Goal: Task Accomplishment & Management: Manage account settings

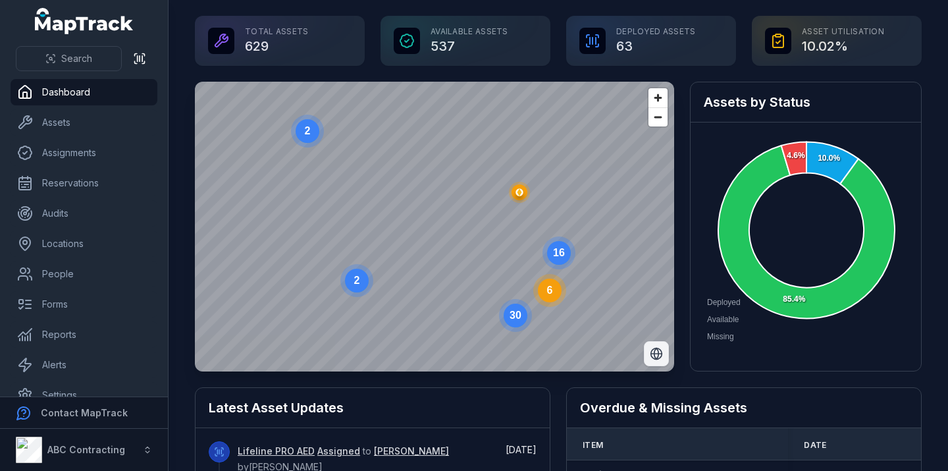
click at [655, 350] on icon "Switch to Satellite View" at bounding box center [656, 353] width 13 height 13
click at [655, 350] on icon "Switch to Map View" at bounding box center [656, 353] width 13 height 13
click at [557, 259] on circle at bounding box center [559, 253] width 24 height 24
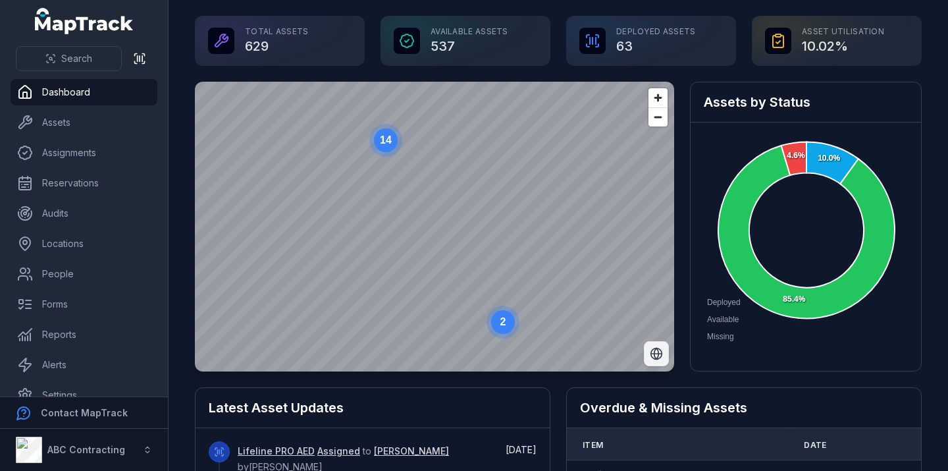
click at [395, 144] on circle at bounding box center [386, 140] width 24 height 24
click at [424, 217] on circle at bounding box center [424, 210] width 24 height 24
click at [429, 229] on ellipse "button" at bounding box center [424, 235] width 16 height 16
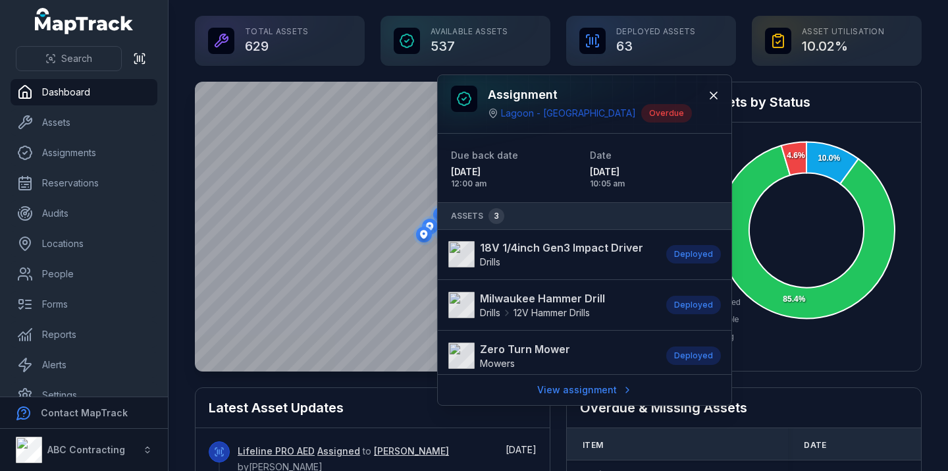
click at [364, 397] on div "Latest Asset Updates" at bounding box center [373, 408] width 354 height 40
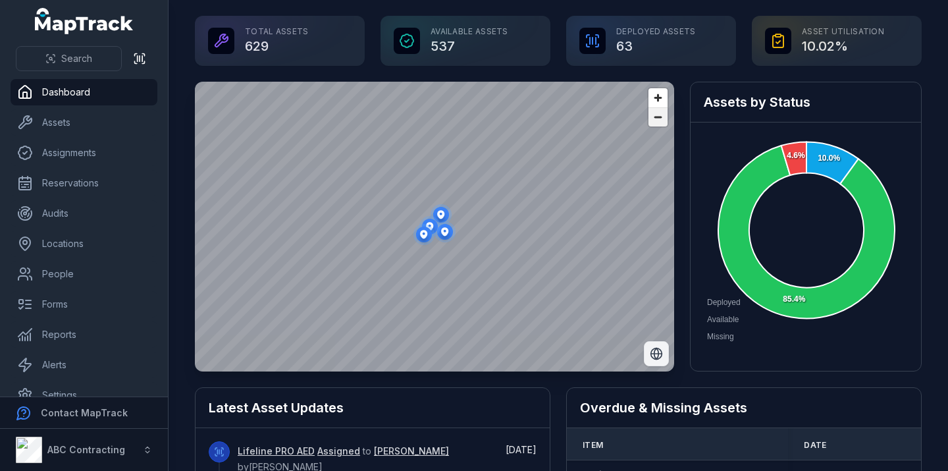
click at [660, 123] on span "Zoom out" at bounding box center [658, 117] width 19 height 18
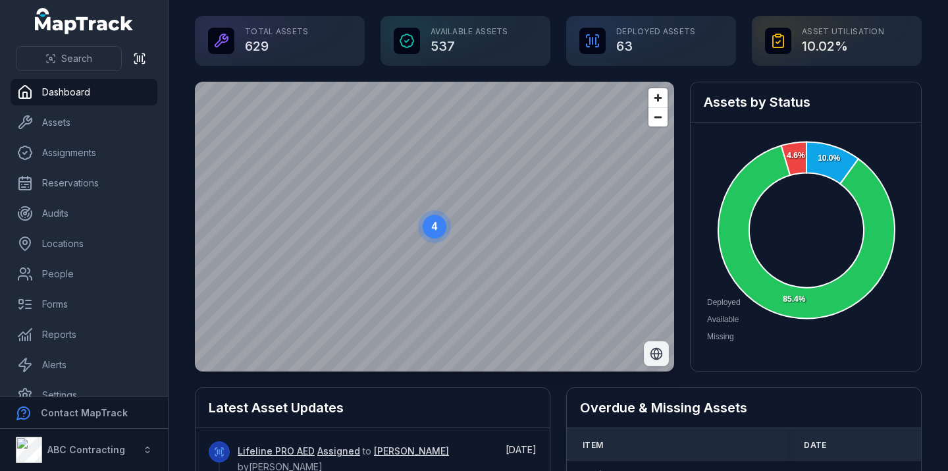
click at [438, 231] on circle at bounding box center [435, 227] width 24 height 24
click at [435, 233] on text "4" at bounding box center [435, 228] width 6 height 11
click at [432, 231] on text "4" at bounding box center [435, 228] width 6 height 11
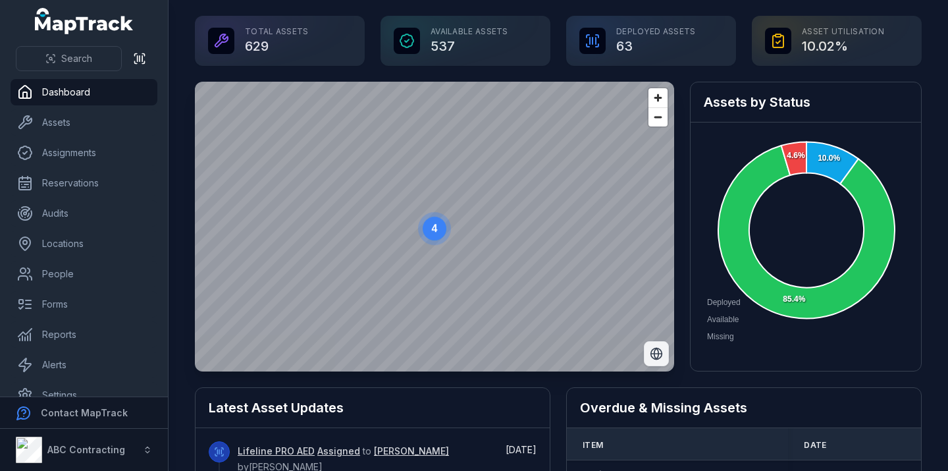
click at [432, 231] on text "4" at bounding box center [435, 228] width 6 height 11
click at [420, 238] on icon "button" at bounding box center [421, 235] width 7 height 9
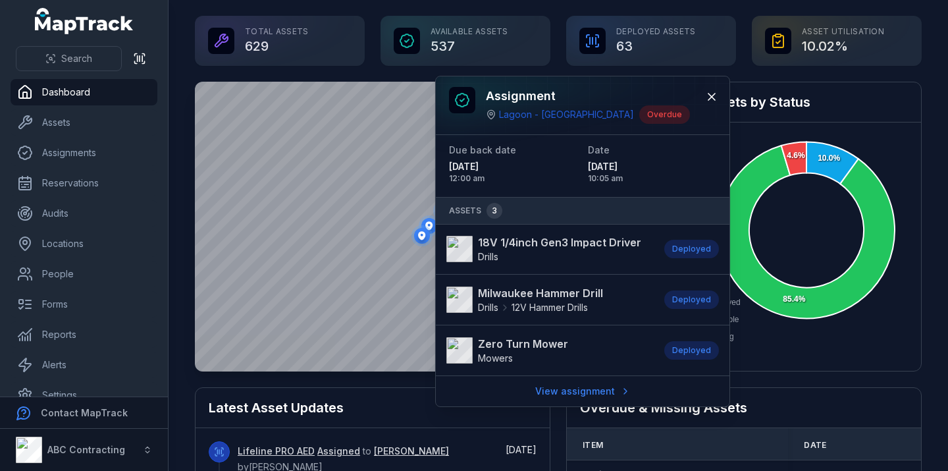
scroll to position [6, 0]
click at [720, 94] on button at bounding box center [711, 96] width 25 height 25
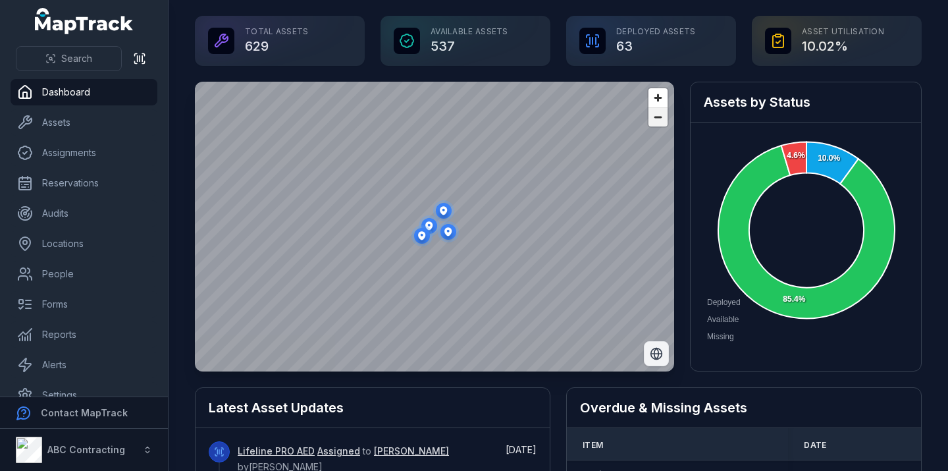
click at [665, 119] on span "Zoom out" at bounding box center [658, 117] width 19 height 18
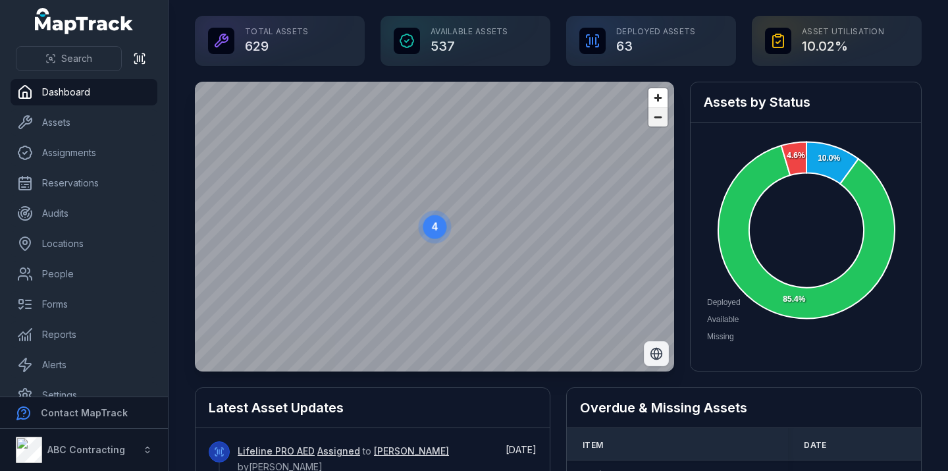
click at [665, 119] on span "Zoom out" at bounding box center [658, 117] width 19 height 18
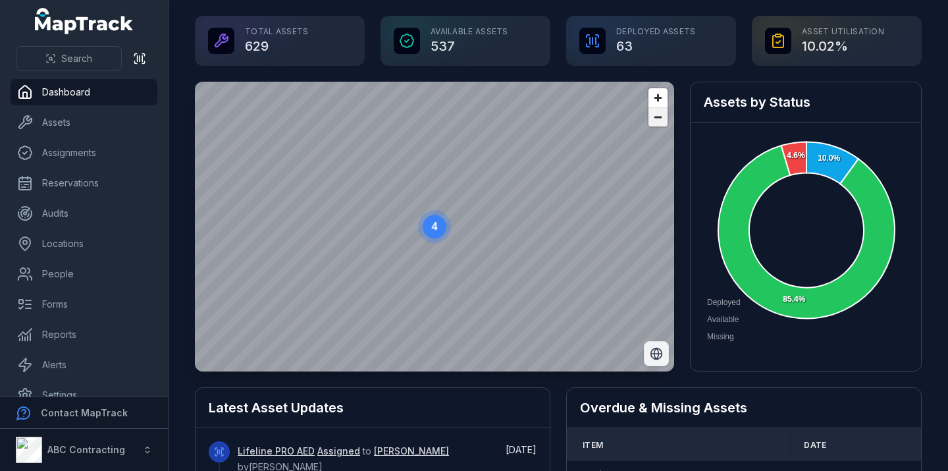
click at [665, 119] on span "Zoom out" at bounding box center [658, 117] width 19 height 18
click at [661, 123] on span "Zoom out" at bounding box center [658, 117] width 19 height 18
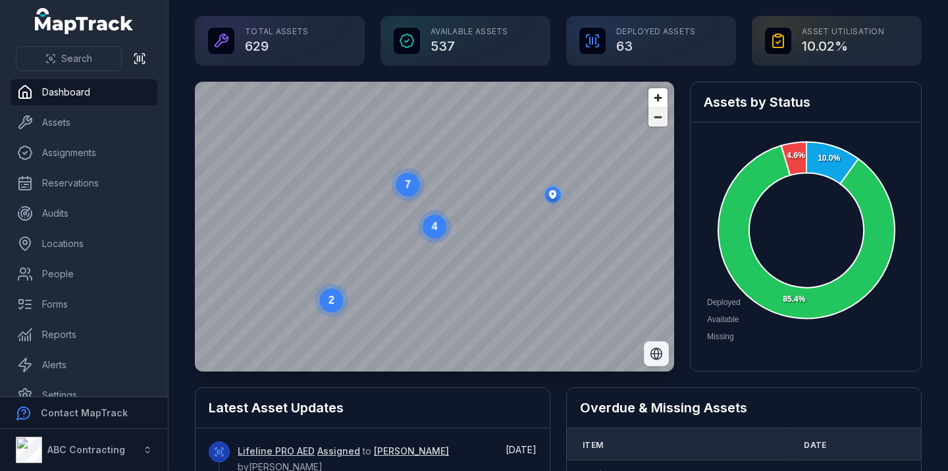
click at [661, 123] on span "Zoom out" at bounding box center [658, 117] width 19 height 18
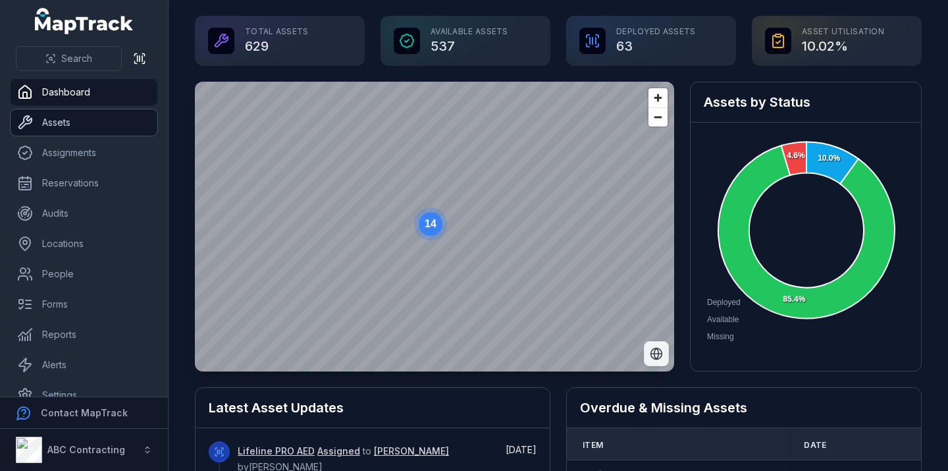
click at [101, 121] on link "Assets" at bounding box center [84, 122] width 147 height 26
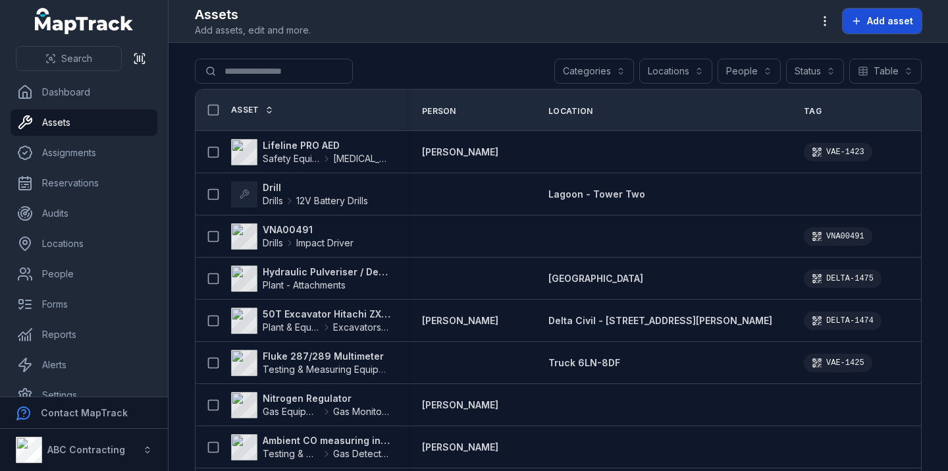
click at [867, 23] on button "Add asset" at bounding box center [882, 21] width 79 height 25
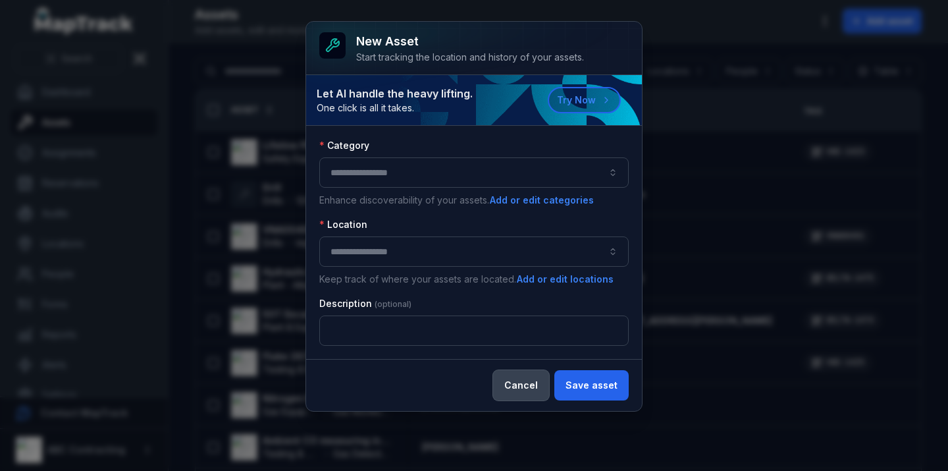
click at [535, 389] on button "Cancel" at bounding box center [521, 385] width 56 height 30
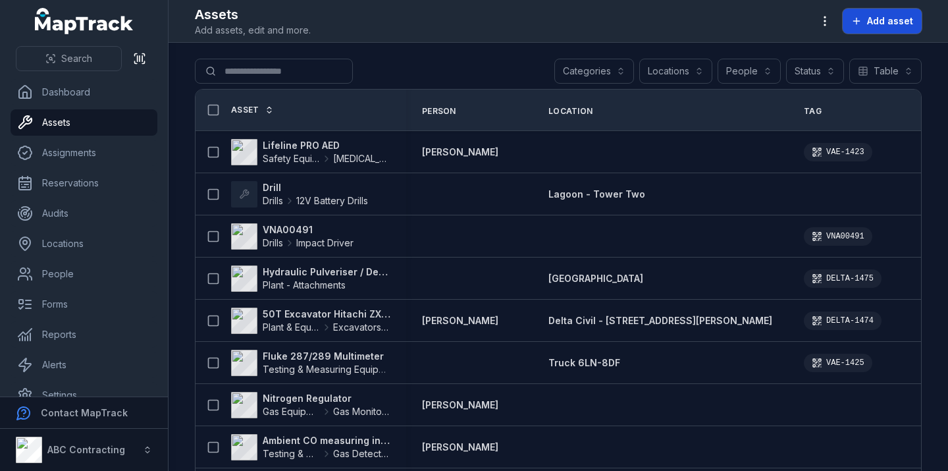
click at [880, 17] on span "Add asset" at bounding box center [890, 20] width 46 height 13
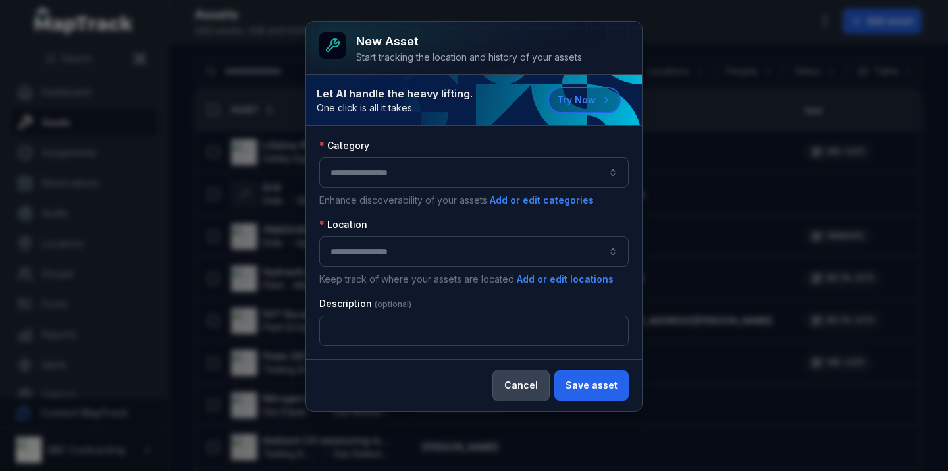
click at [531, 382] on button "Cancel" at bounding box center [521, 385] width 56 height 30
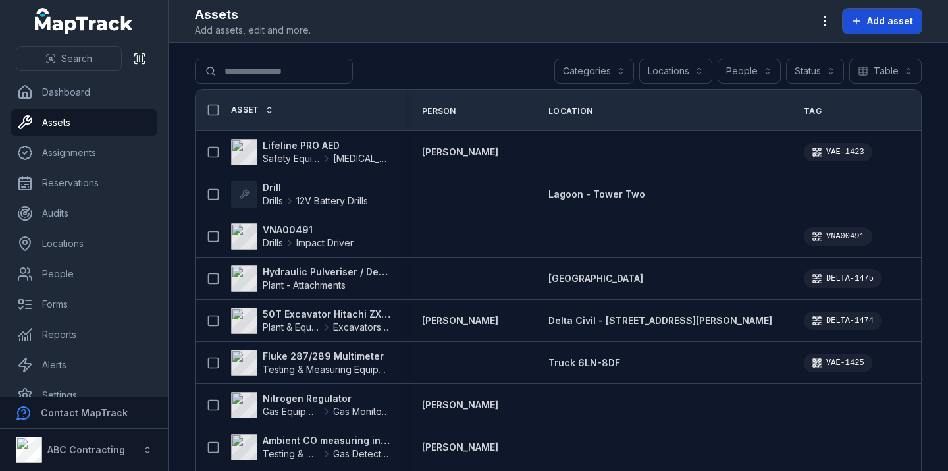
click at [904, 22] on span "Add asset" at bounding box center [890, 20] width 46 height 13
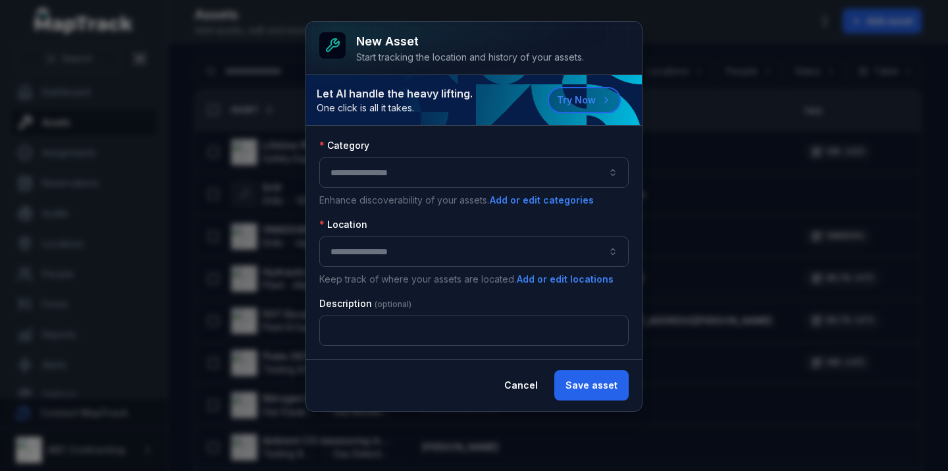
click at [425, 182] on button "button" at bounding box center [474, 172] width 310 height 30
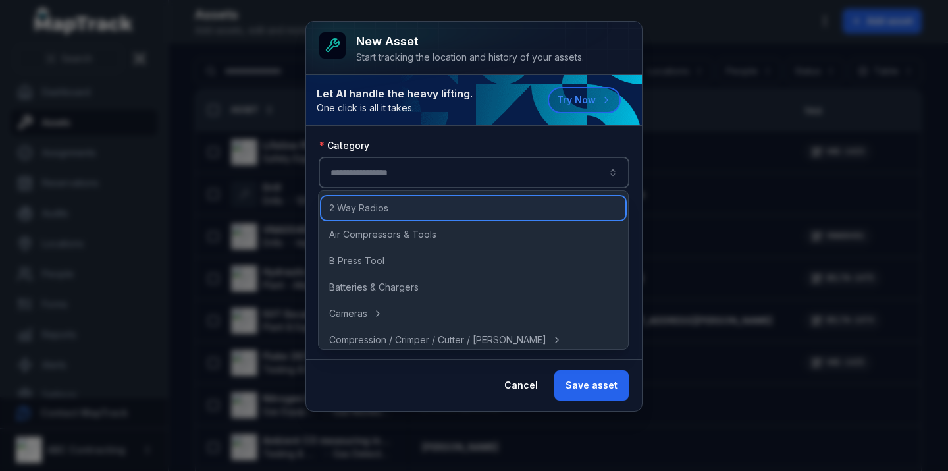
click at [427, 209] on div "2 Way Radios" at bounding box center [473, 208] width 304 height 24
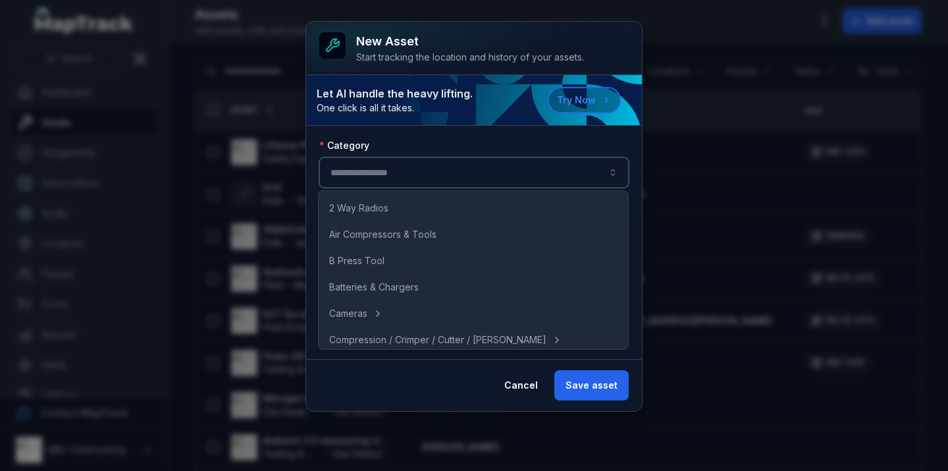
type input "**********"
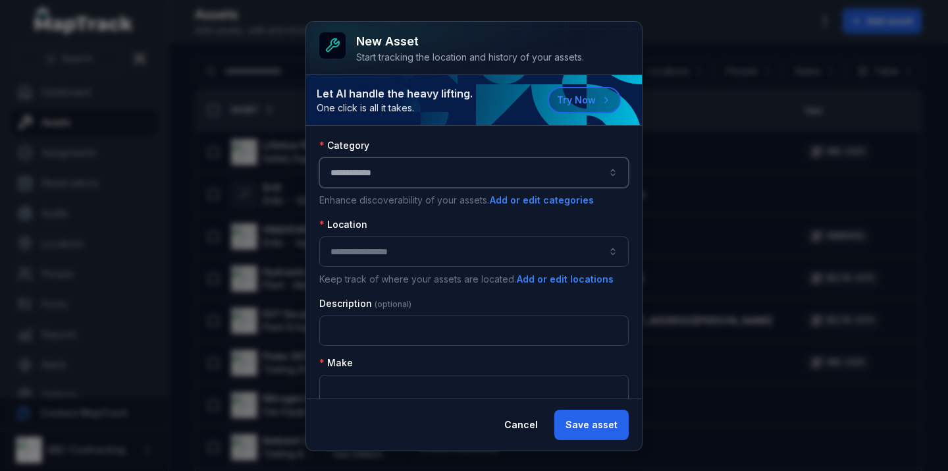
click at [420, 250] on button "button" at bounding box center [474, 251] width 310 height 30
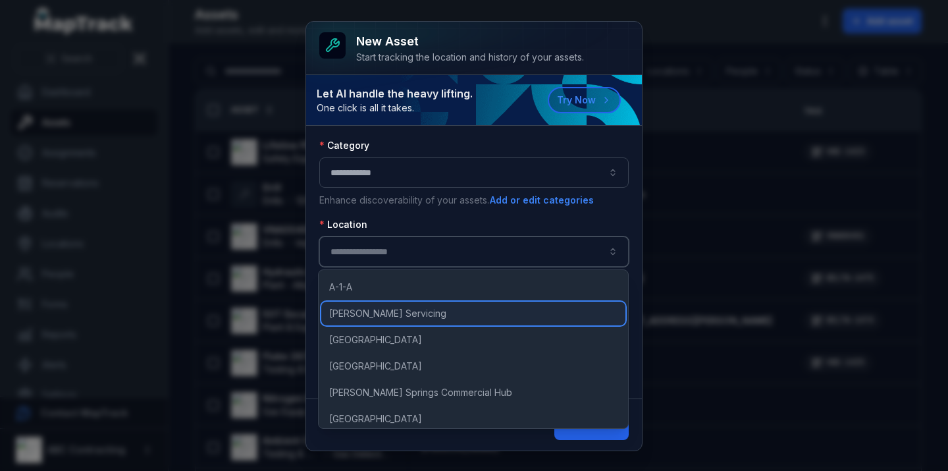
click at [411, 318] on span "[PERSON_NAME] Servicing" at bounding box center [387, 313] width 117 height 13
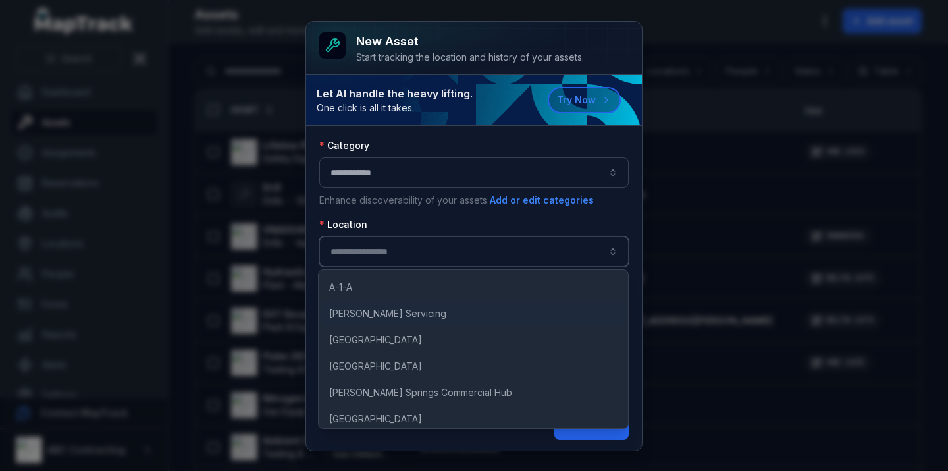
type input "**********"
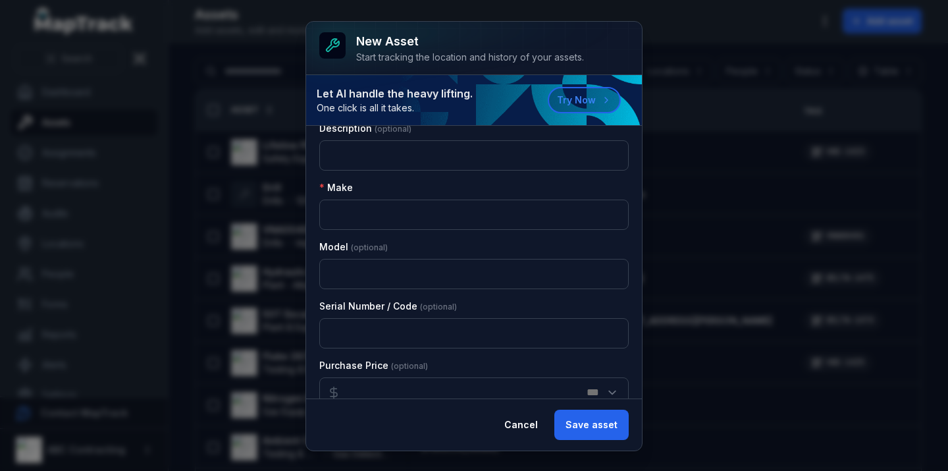
scroll to position [190, 0]
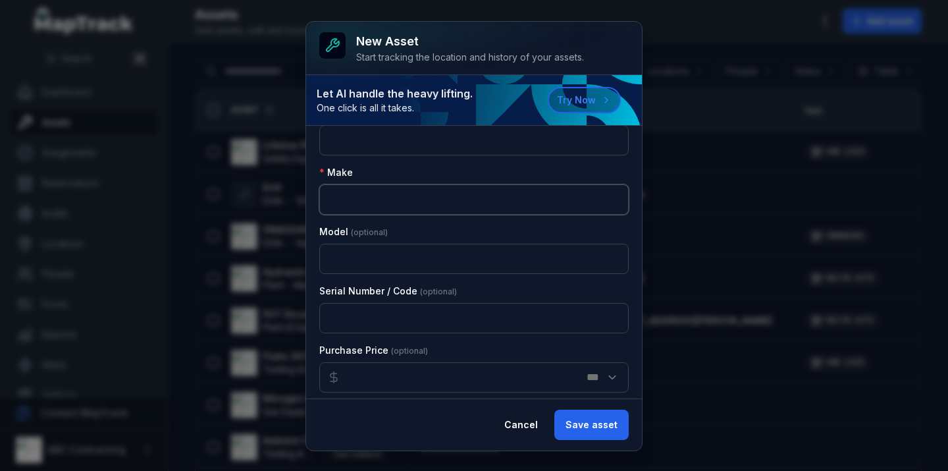
click at [403, 194] on input "text" at bounding box center [474, 199] width 310 height 30
type input "*********"
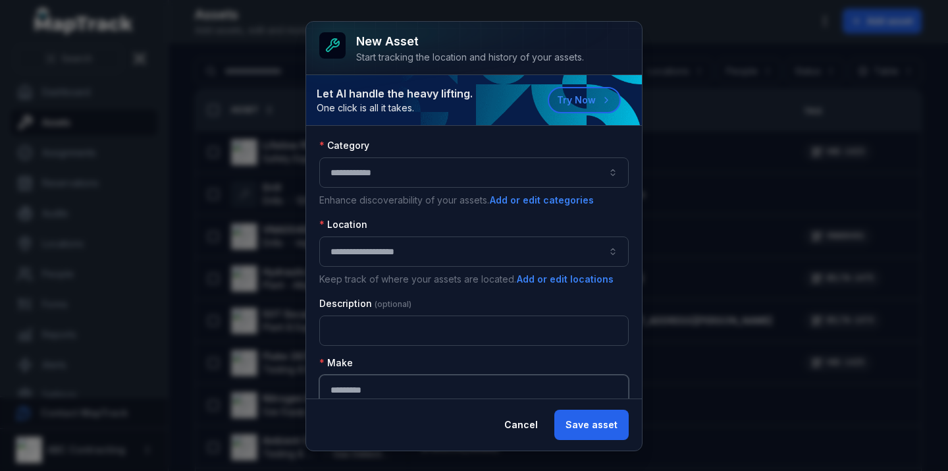
scroll to position [198, 0]
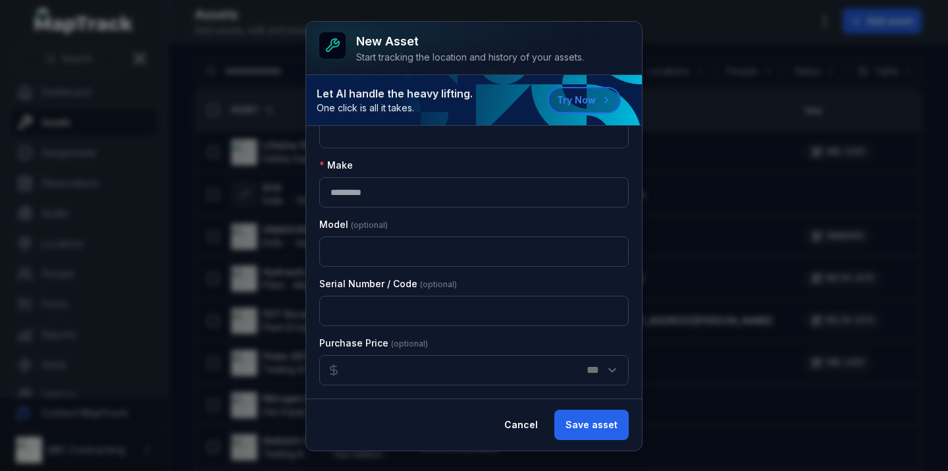
click at [460, 221] on div "Model" at bounding box center [474, 224] width 310 height 13
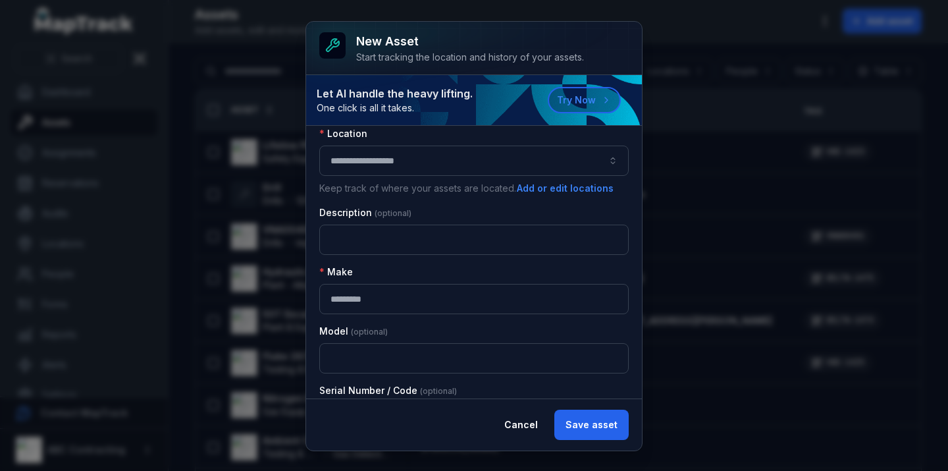
scroll to position [0, 0]
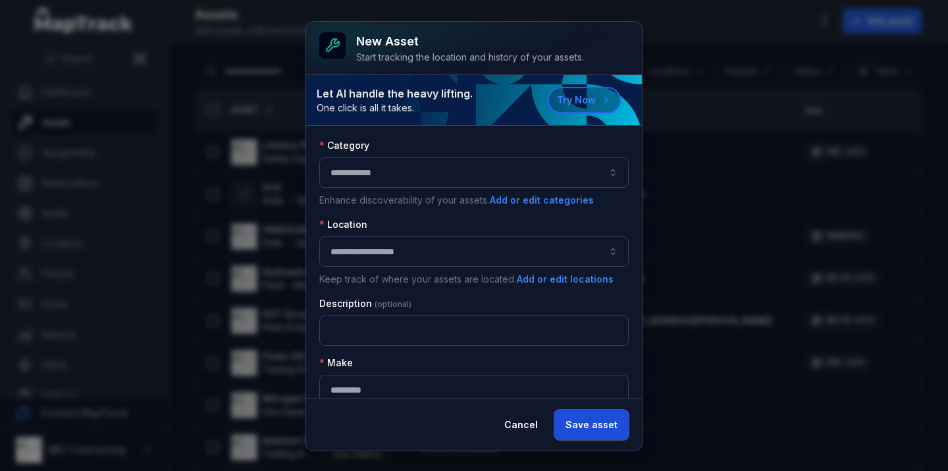
click at [606, 425] on button "Save asset" at bounding box center [592, 425] width 74 height 30
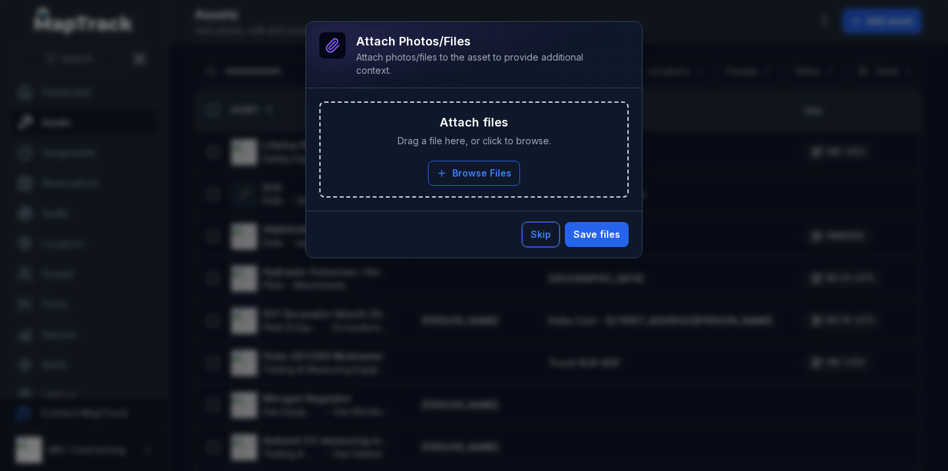
click at [544, 238] on button "Skip" at bounding box center [541, 234] width 38 height 25
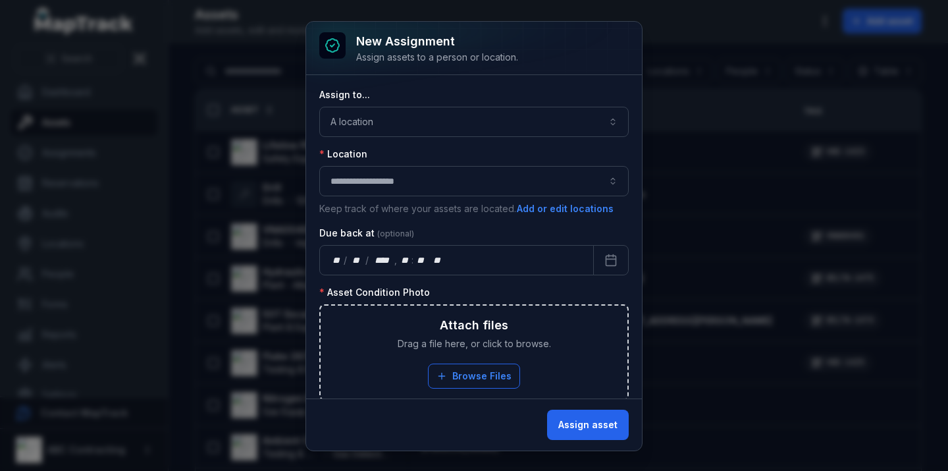
click at [492, 429] on div "Assign asset" at bounding box center [474, 424] width 336 height 52
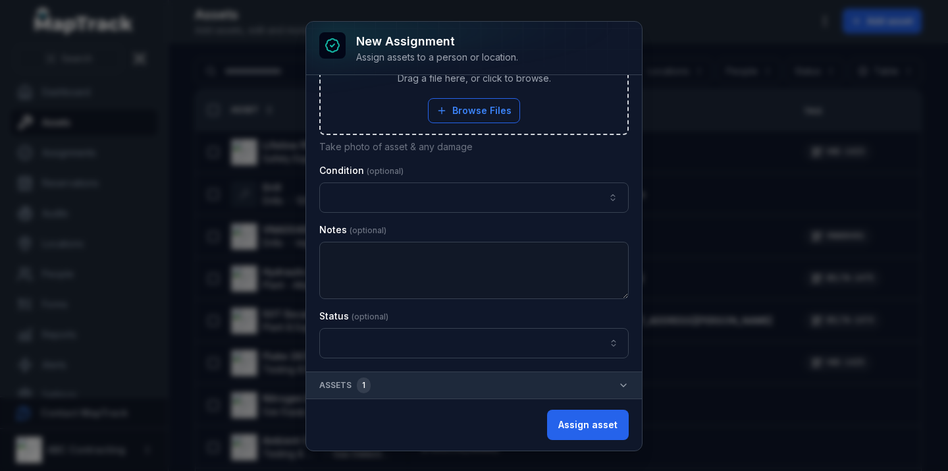
click at [615, 385] on button "Assets 1" at bounding box center [474, 385] width 336 height 26
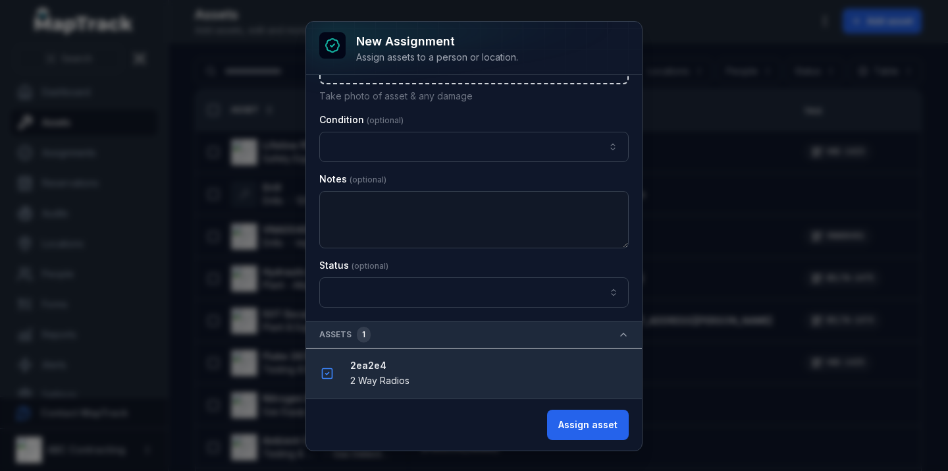
scroll to position [0, 0]
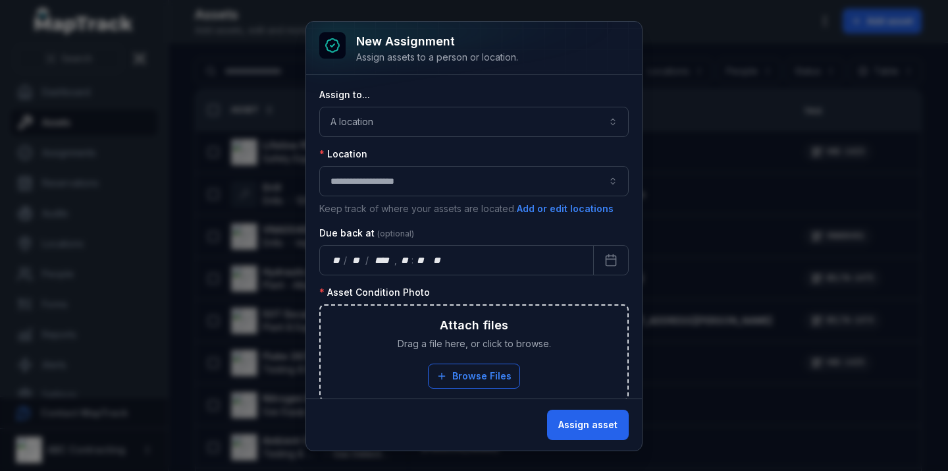
click at [680, 161] on div "**********" at bounding box center [474, 235] width 948 height 471
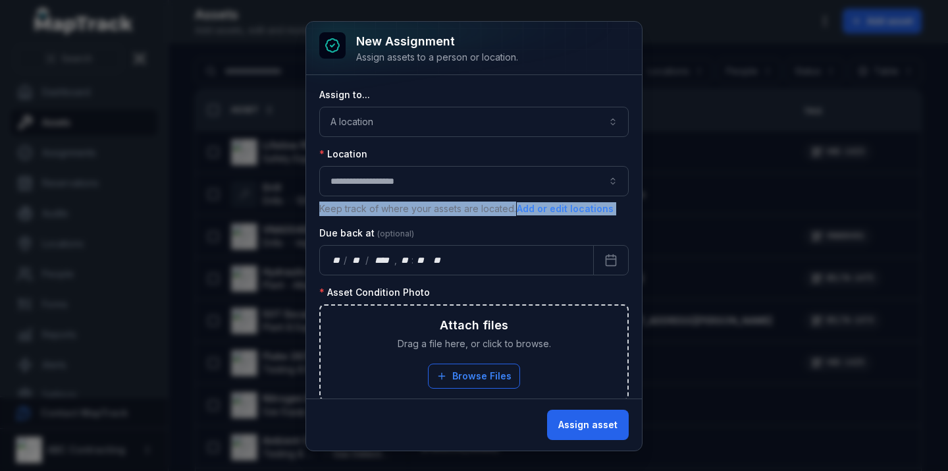
click at [680, 161] on div "**********" at bounding box center [474, 235] width 948 height 471
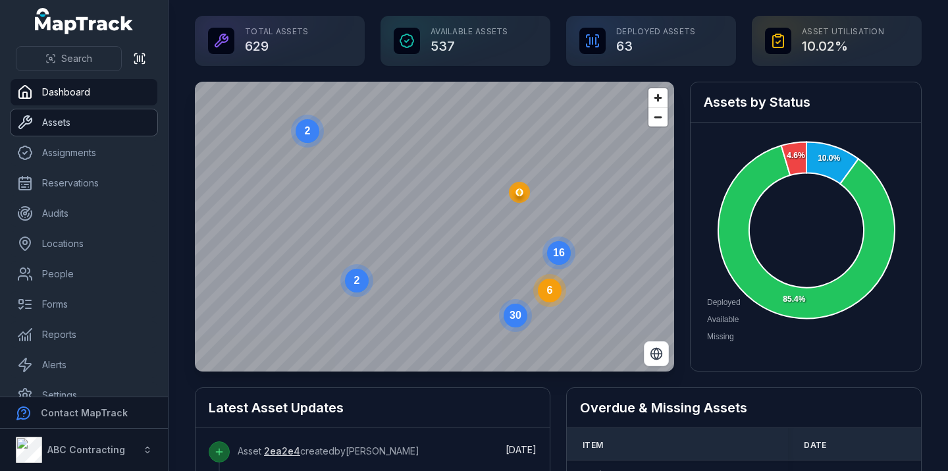
click at [67, 129] on link "Assets" at bounding box center [84, 122] width 147 height 26
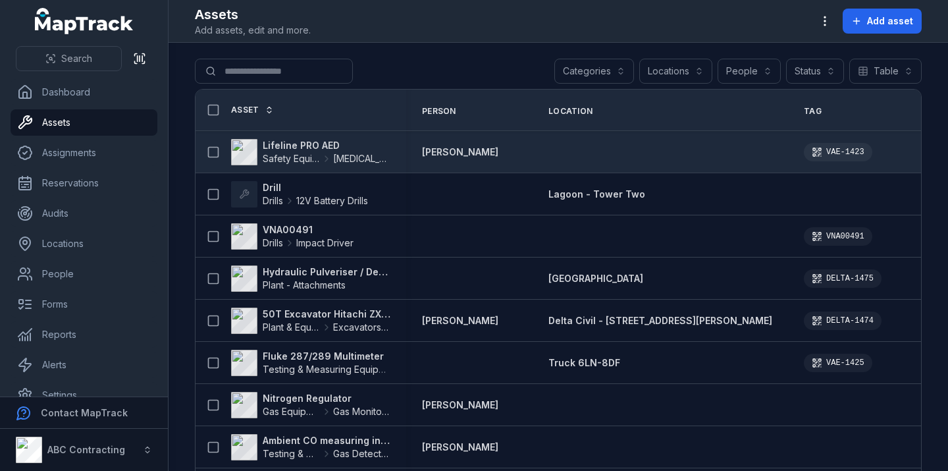
click at [309, 142] on strong "Lifeline PRO AED" at bounding box center [327, 145] width 128 height 13
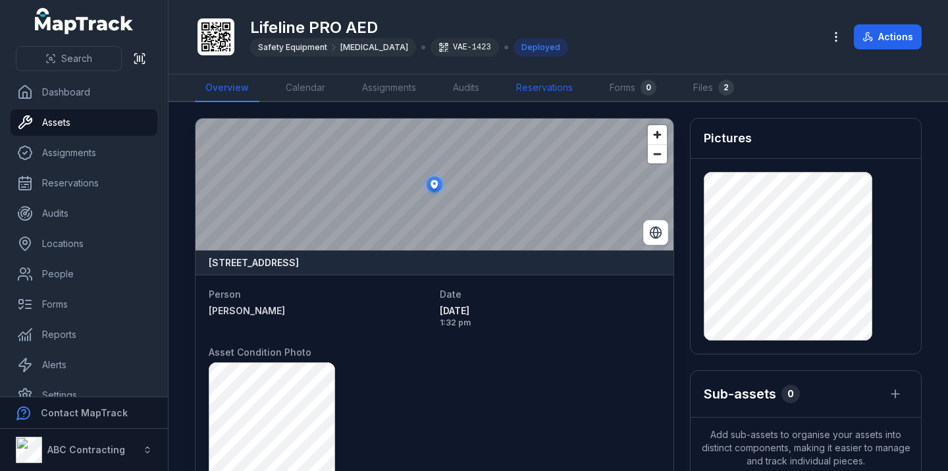
click at [537, 93] on link "Reservations" at bounding box center [545, 88] width 78 height 28
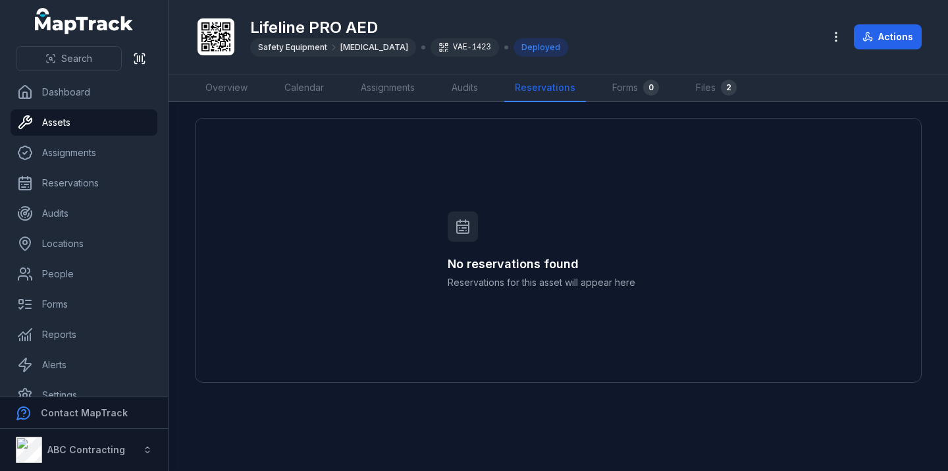
click at [274, 190] on div "No reservations found Reservations for this asset will appear here" at bounding box center [558, 250] width 727 height 265
click at [301, 86] on link "Calendar" at bounding box center [304, 88] width 61 height 28
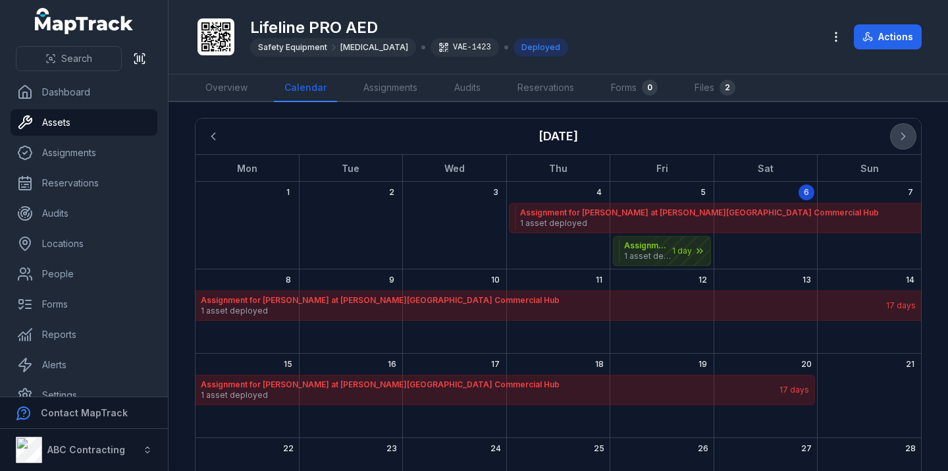
click at [910, 132] on button "Next" at bounding box center [903, 136] width 25 height 25
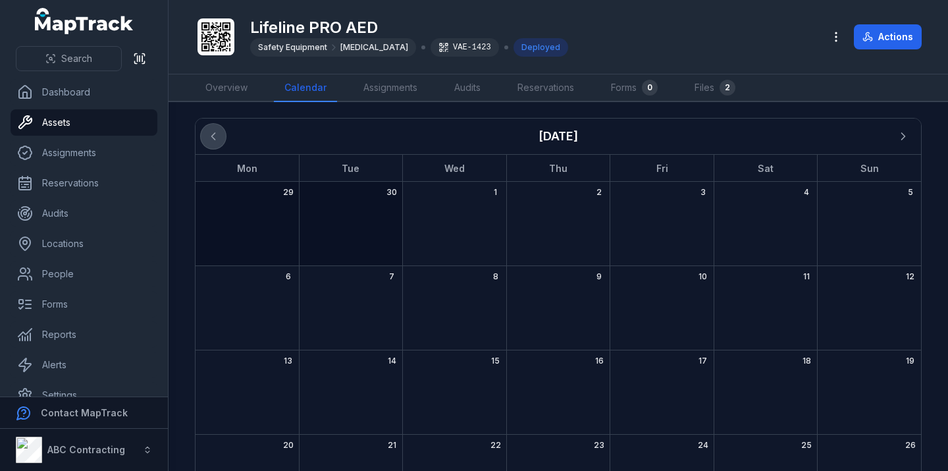
click at [212, 136] on icon "Previous" at bounding box center [213, 136] width 3 height 7
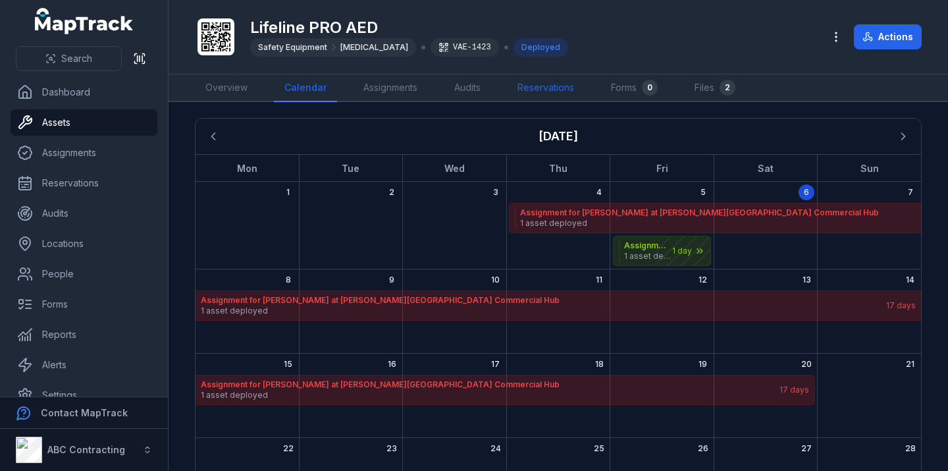
click at [555, 92] on link "Reservations" at bounding box center [546, 88] width 78 height 28
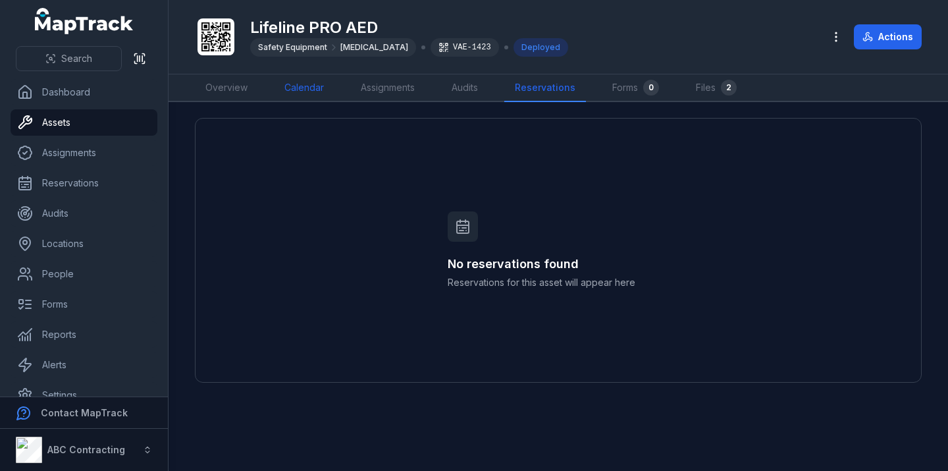
click at [312, 88] on link "Calendar" at bounding box center [304, 88] width 61 height 28
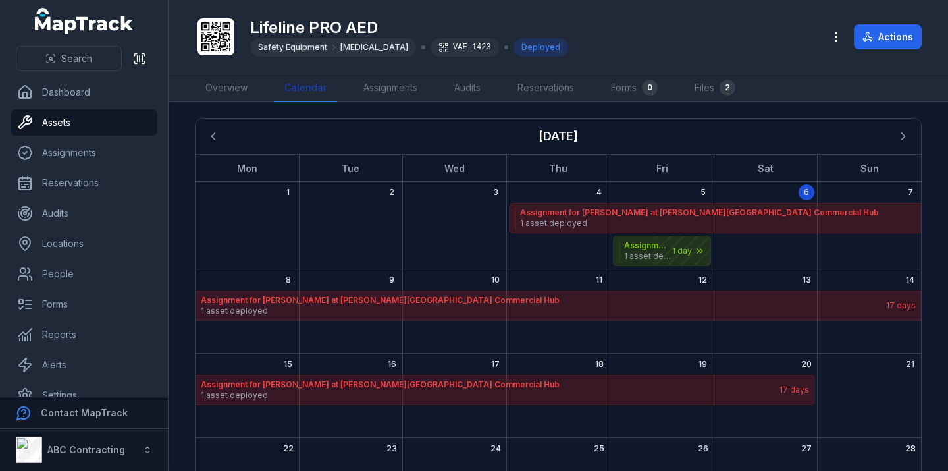
click at [676, 257] on div "September 2025" at bounding box center [678, 250] width 66 height 29
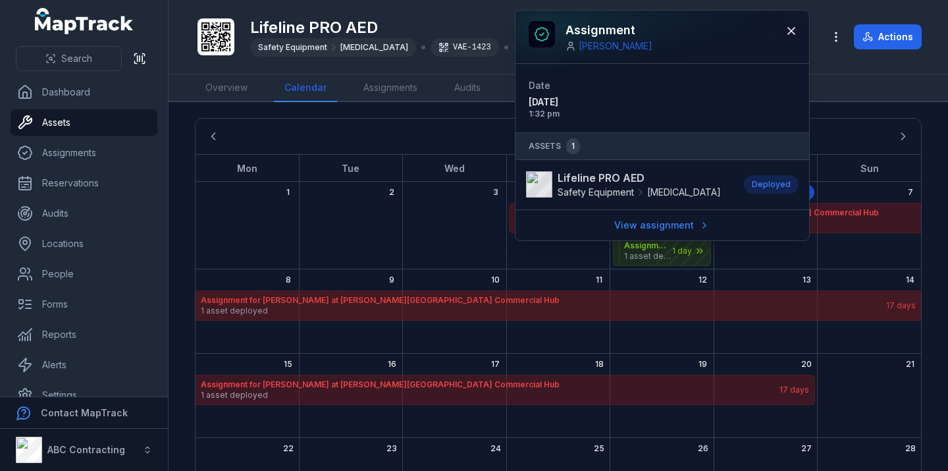
click at [324, 314] on span "1 asset deployed" at bounding box center [543, 311] width 684 height 11
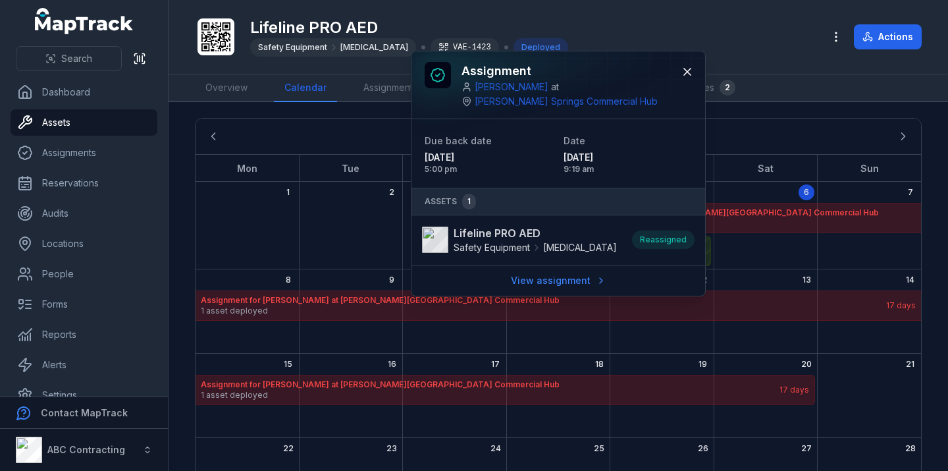
click at [367, 70] on header "Toggle Navigation Lifeline PRO AED Safety Equipment [MEDICAL_DATA] VAE-1423 Dep…" at bounding box center [559, 37] width 780 height 74
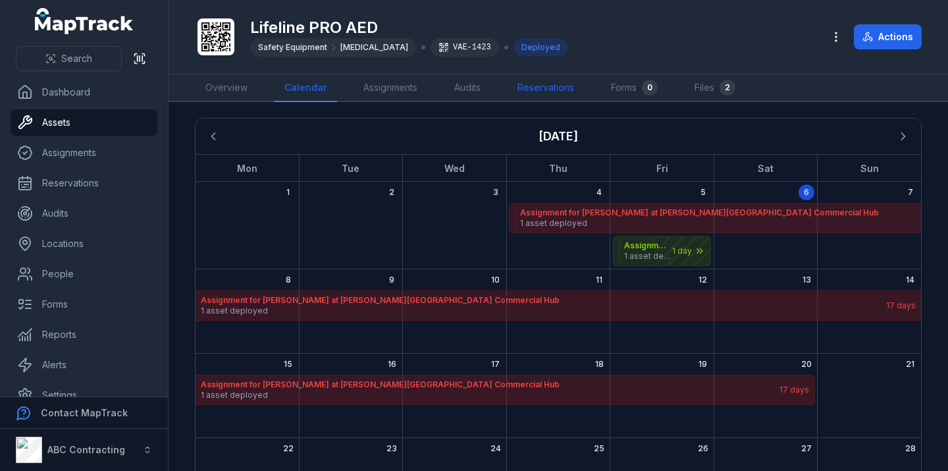
click at [541, 90] on link "Reservations" at bounding box center [546, 88] width 78 height 28
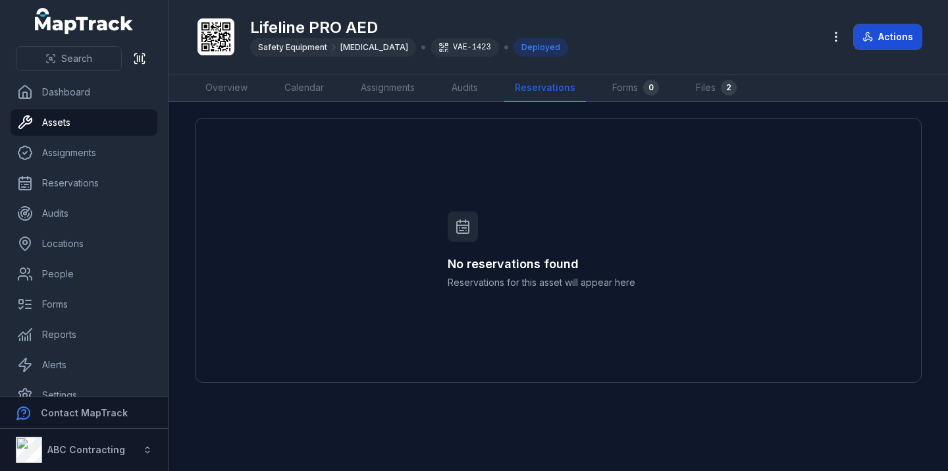
click at [883, 41] on button "Actions" at bounding box center [888, 36] width 68 height 25
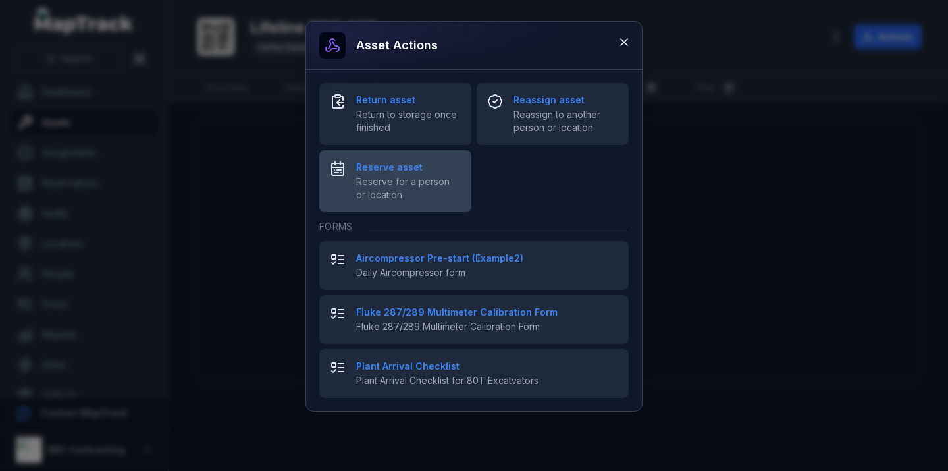
click at [383, 175] on div "Reserve asset Reserve for a person or location" at bounding box center [408, 181] width 105 height 41
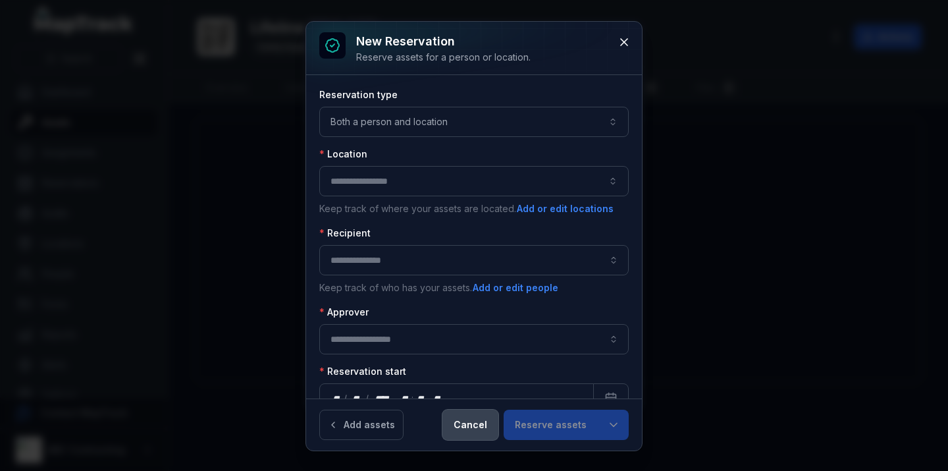
click at [466, 422] on button "Cancel" at bounding box center [471, 425] width 56 height 30
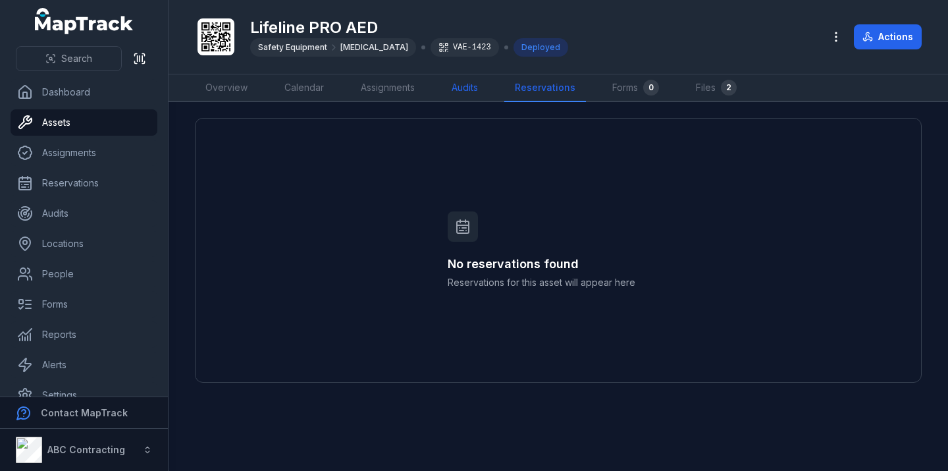
click at [457, 90] on link "Audits" at bounding box center [464, 88] width 47 height 28
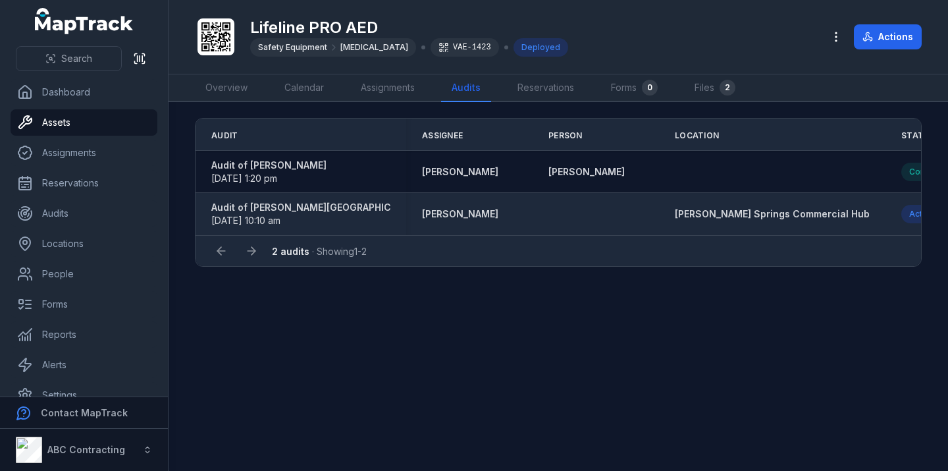
click at [301, 206] on strong "Audit of [PERSON_NAME][GEOGRAPHIC_DATA] Commercial Hub" at bounding box center [356, 207] width 290 height 13
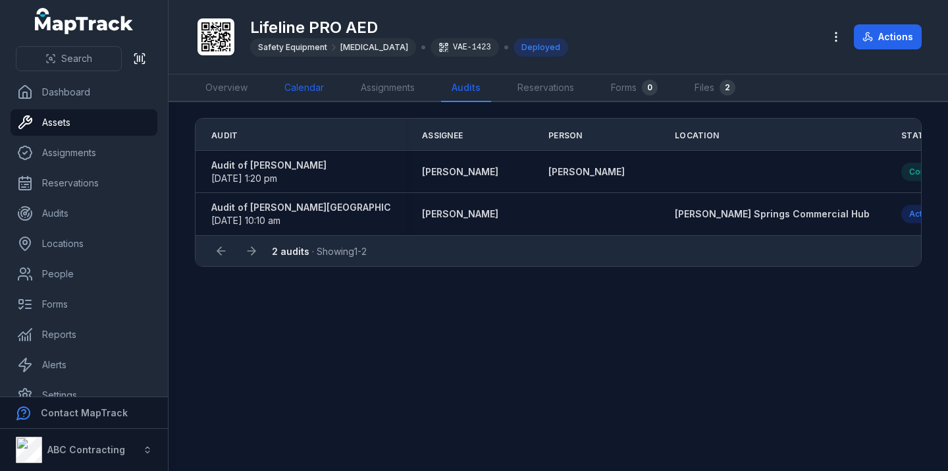
click at [298, 88] on link "Calendar" at bounding box center [304, 88] width 61 height 28
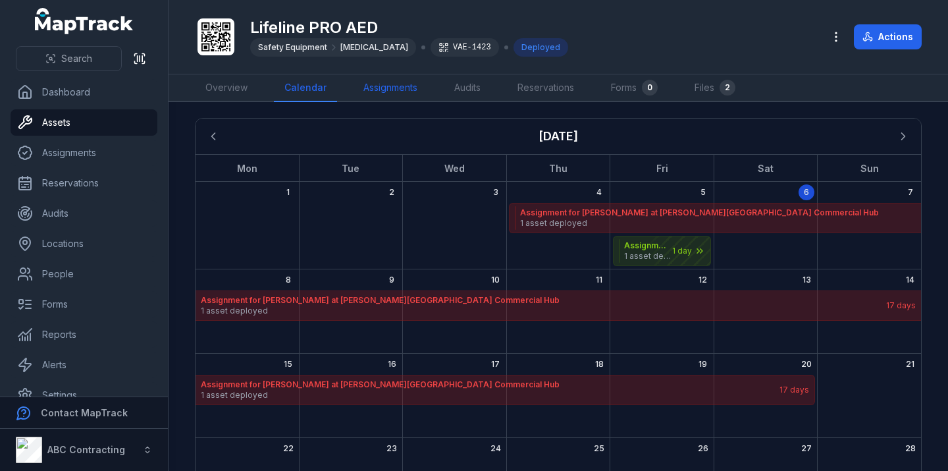
click at [394, 90] on link "Assignments" at bounding box center [390, 88] width 75 height 28
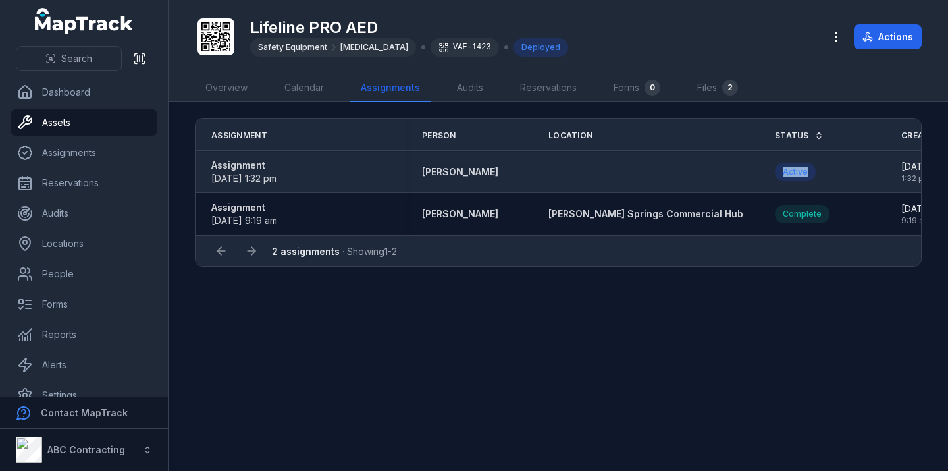
drag, startPoint x: 725, startPoint y: 169, endPoint x: 753, endPoint y: 168, distance: 29.0
click at [775, 169] on div "Active" at bounding box center [795, 172] width 41 height 18
click at [775, 177] on div "Active" at bounding box center [795, 172] width 41 height 18
drag, startPoint x: 726, startPoint y: 168, endPoint x: 769, endPoint y: 177, distance: 43.7
click at [775, 177] on div "Active" at bounding box center [822, 172] width 95 height 18
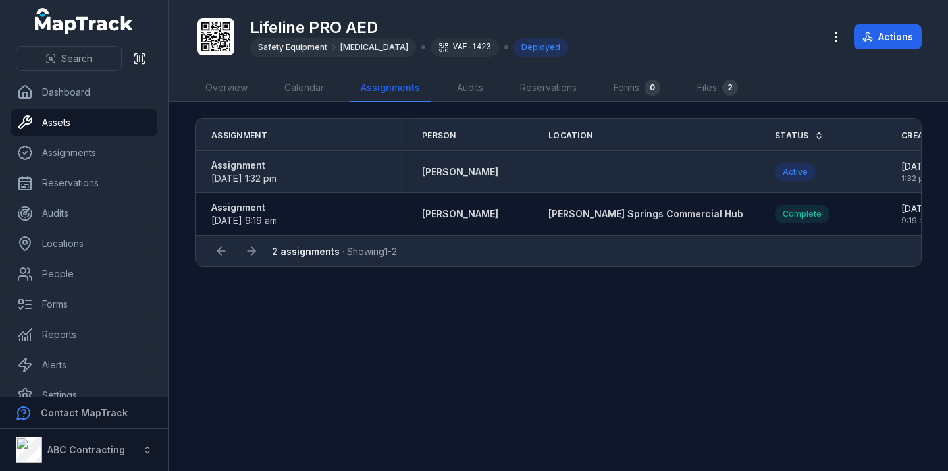
click at [775, 171] on div "Active" at bounding box center [795, 172] width 41 height 18
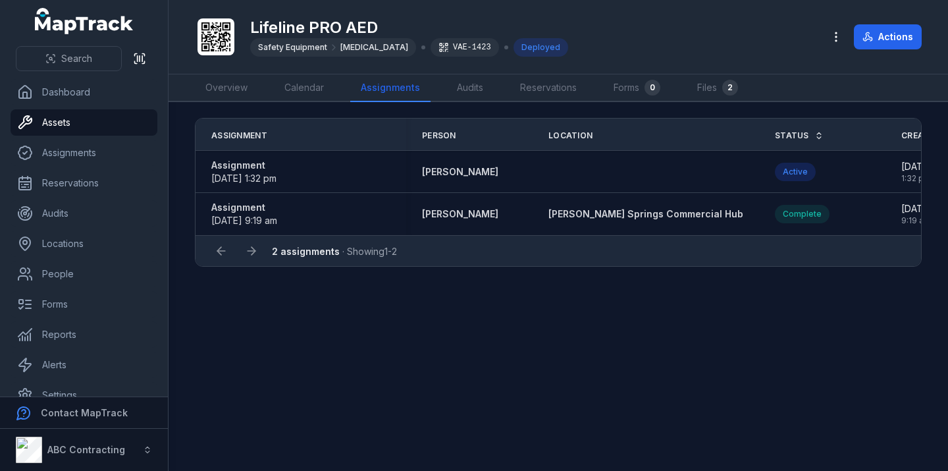
click at [655, 317] on main "Assignment Person Location Status Created Date Updated Date Assignment [DATE] 1…" at bounding box center [559, 286] width 780 height 369
click at [384, 257] on span "2 assignments · Showing 1 - 2" at bounding box center [334, 251] width 125 height 11
click at [306, 87] on link "Calendar" at bounding box center [304, 88] width 61 height 28
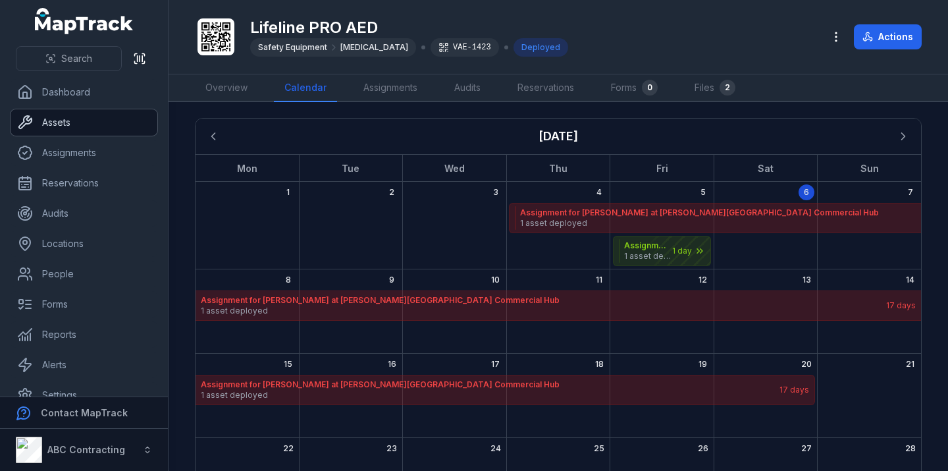
click at [116, 114] on link "Assets" at bounding box center [84, 122] width 147 height 26
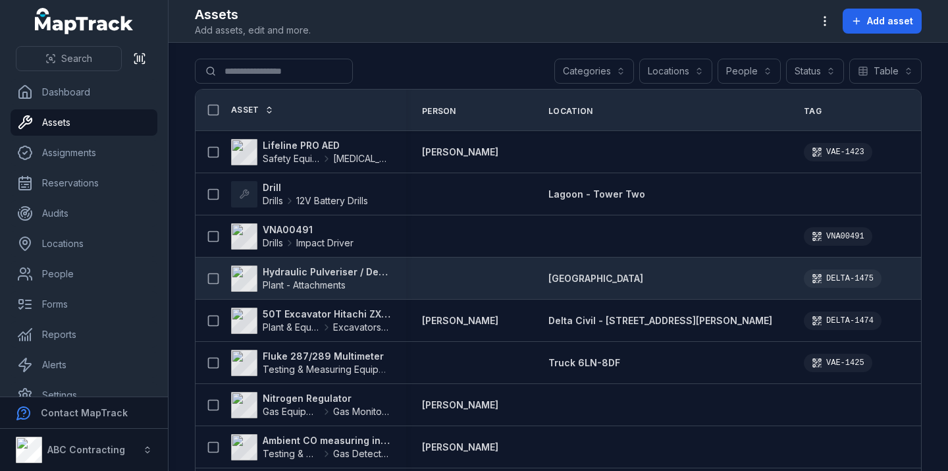
click at [301, 271] on strong "Hydraulic Pulveriser / Demolition Shear" at bounding box center [327, 271] width 128 height 13
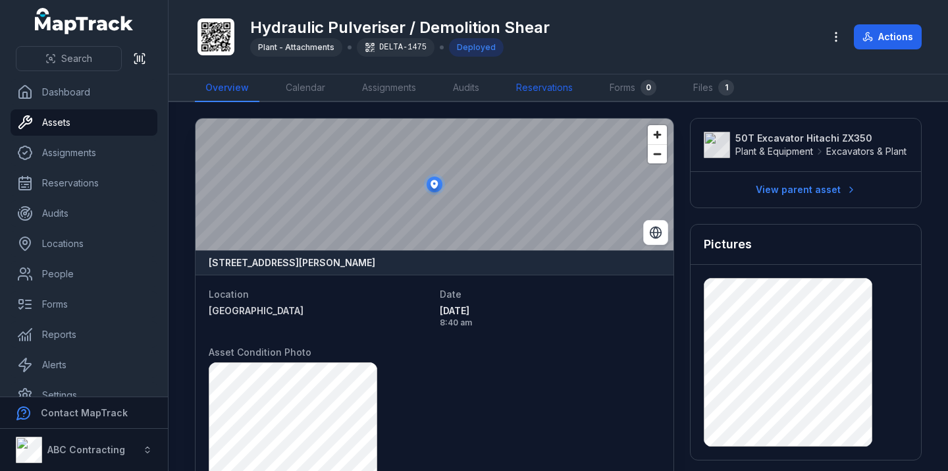
click at [537, 81] on link "Reservations" at bounding box center [545, 88] width 78 height 28
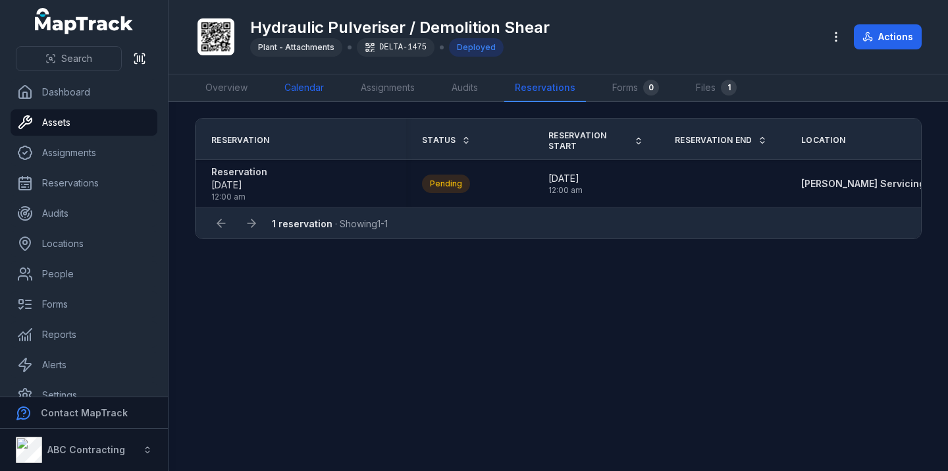
click at [297, 85] on link "Calendar" at bounding box center [304, 88] width 61 height 28
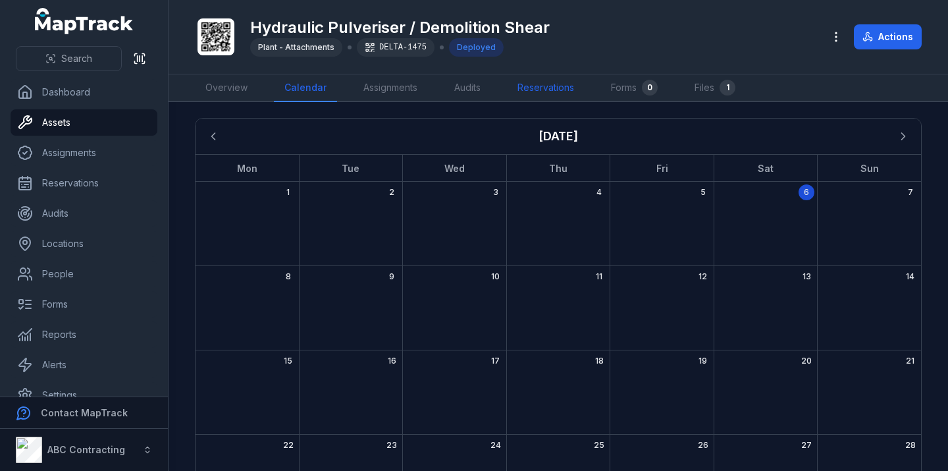
click at [547, 82] on link "Reservations" at bounding box center [546, 88] width 78 height 28
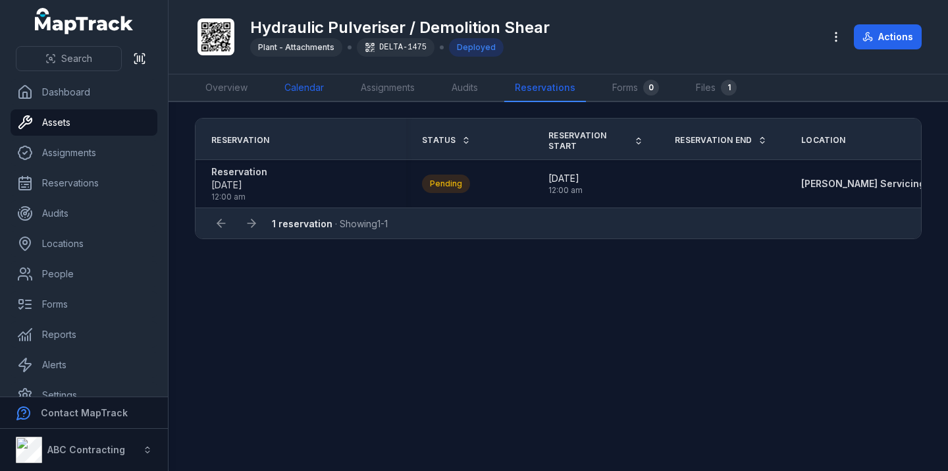
click at [317, 84] on link "Calendar" at bounding box center [304, 88] width 61 height 28
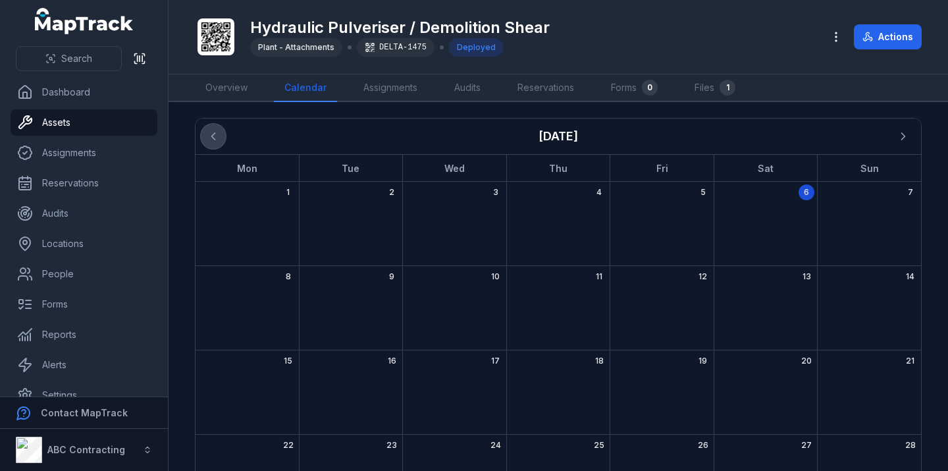
click at [213, 140] on icon "Previous" at bounding box center [213, 136] width 13 height 13
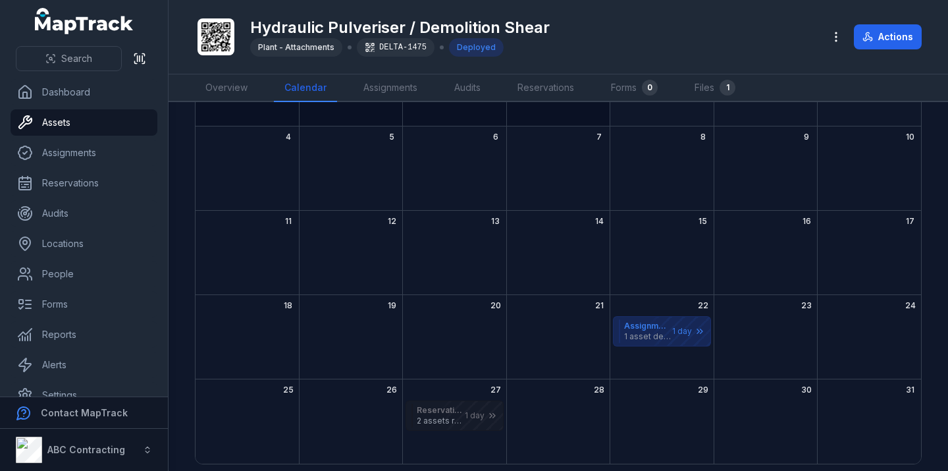
scroll to position [149, 0]
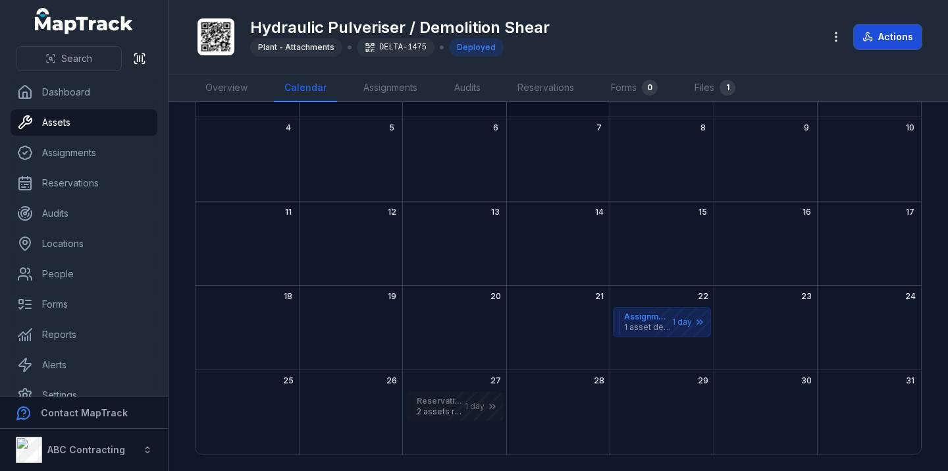
click at [870, 38] on icon at bounding box center [868, 37] width 11 height 11
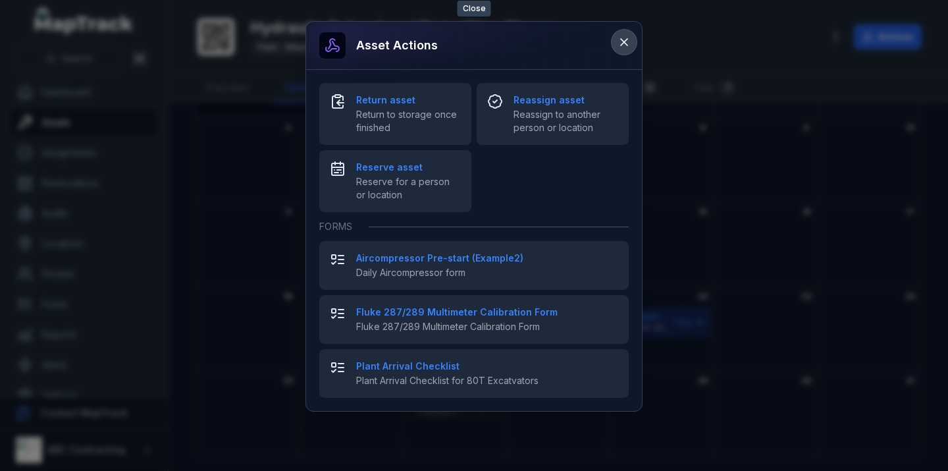
click at [630, 45] on icon at bounding box center [624, 42] width 13 height 13
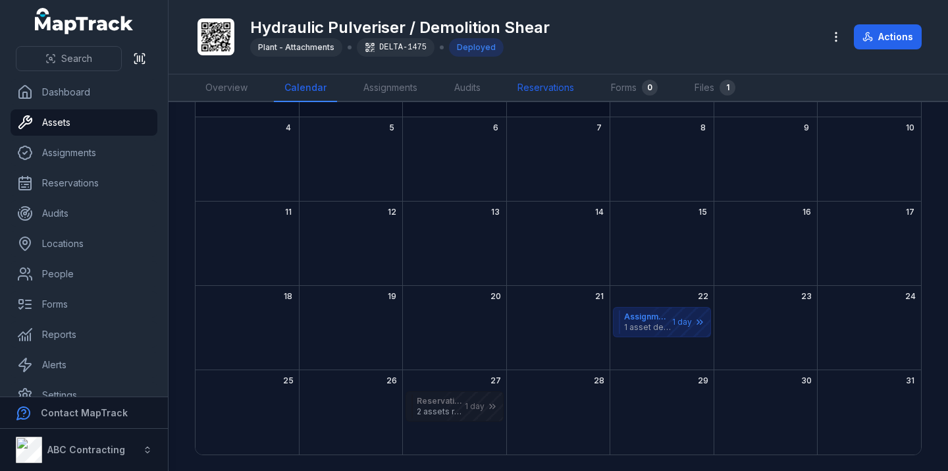
click at [533, 75] on link "Reservations" at bounding box center [546, 88] width 78 height 28
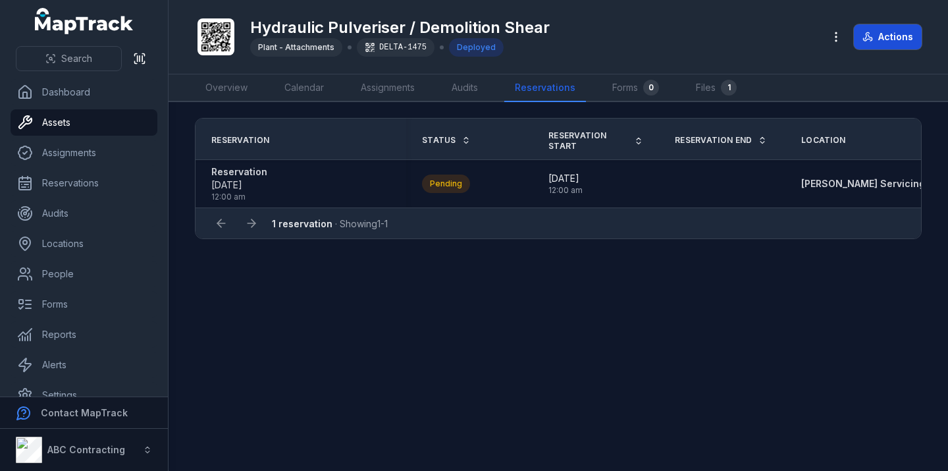
click at [907, 35] on button "Actions" at bounding box center [888, 36] width 68 height 25
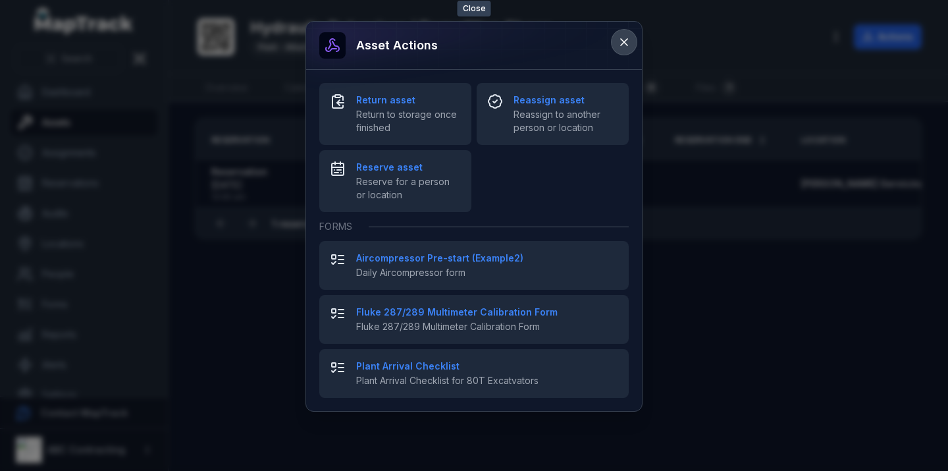
click at [621, 43] on icon at bounding box center [624, 42] width 13 height 13
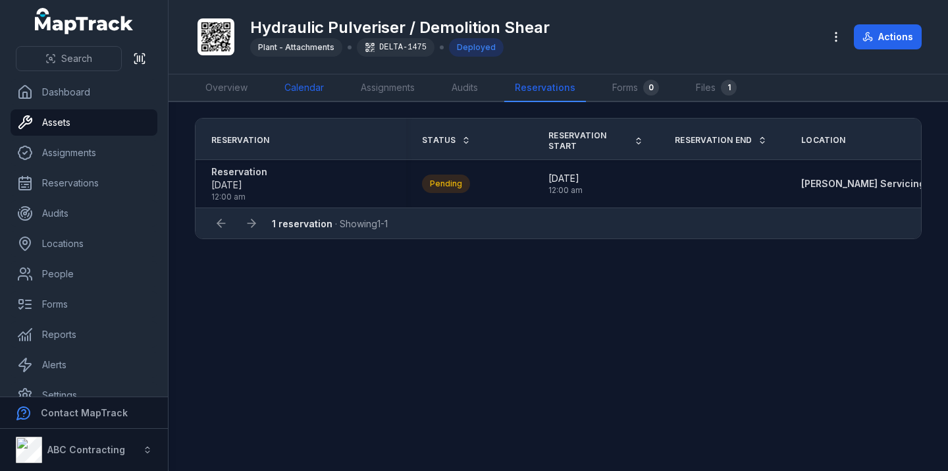
click at [319, 86] on link "Calendar" at bounding box center [304, 88] width 61 height 28
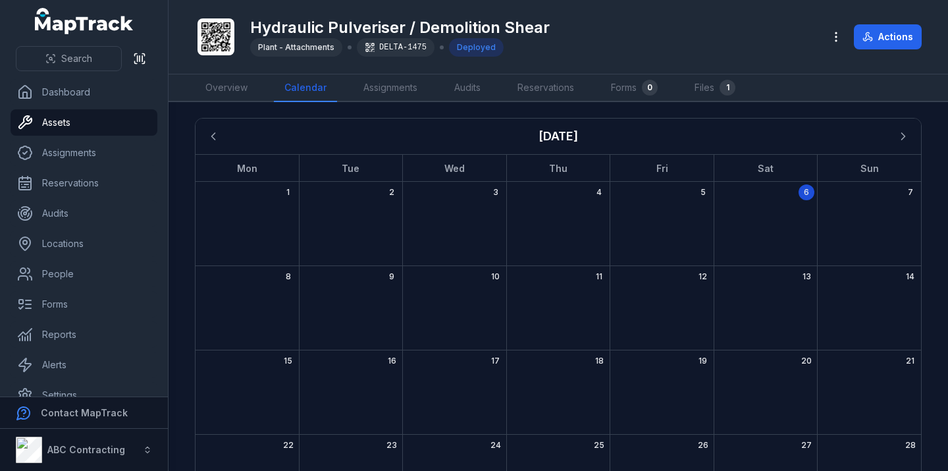
click at [214, 122] on div "[DATE]" at bounding box center [559, 137] width 726 height 36
click at [214, 134] on icon "Previous" at bounding box center [213, 136] width 3 height 7
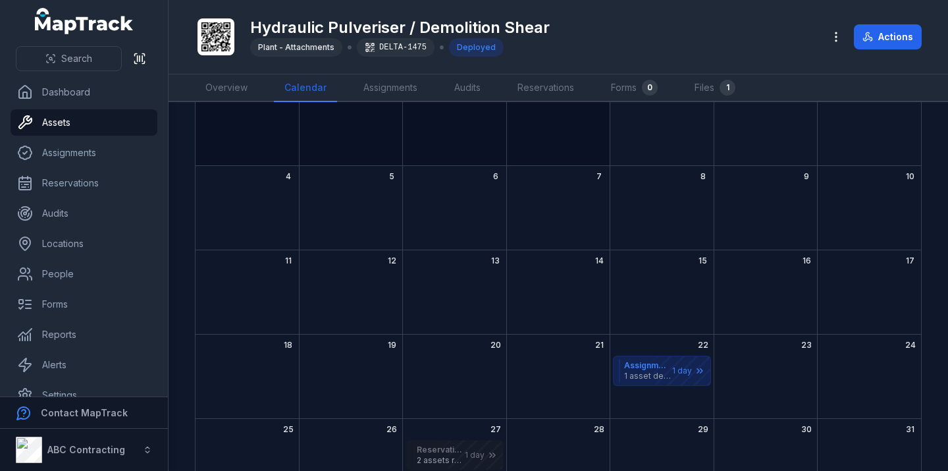
scroll to position [102, 0]
click at [651, 366] on div "August 2025" at bounding box center [678, 368] width 66 height 29
click at [438, 462] on div "August 2025" at bounding box center [470, 453] width 66 height 29
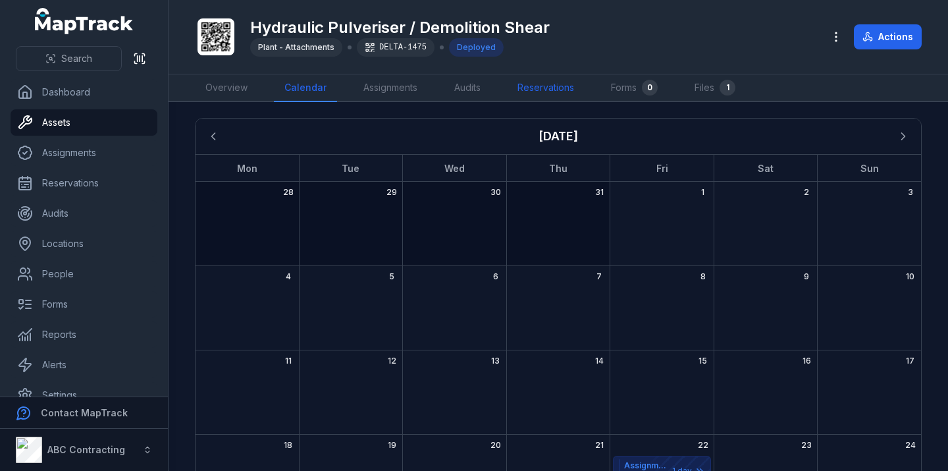
click at [555, 84] on link "Reservations" at bounding box center [546, 88] width 78 height 28
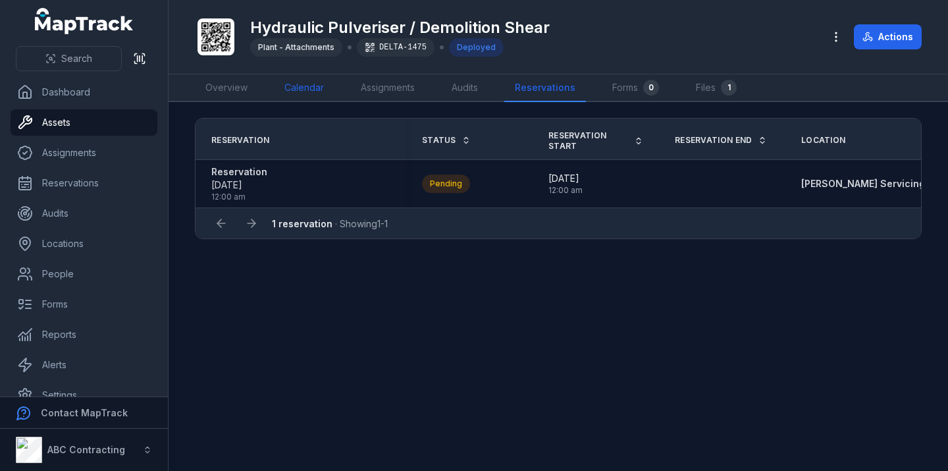
click at [296, 91] on link "Calendar" at bounding box center [304, 88] width 61 height 28
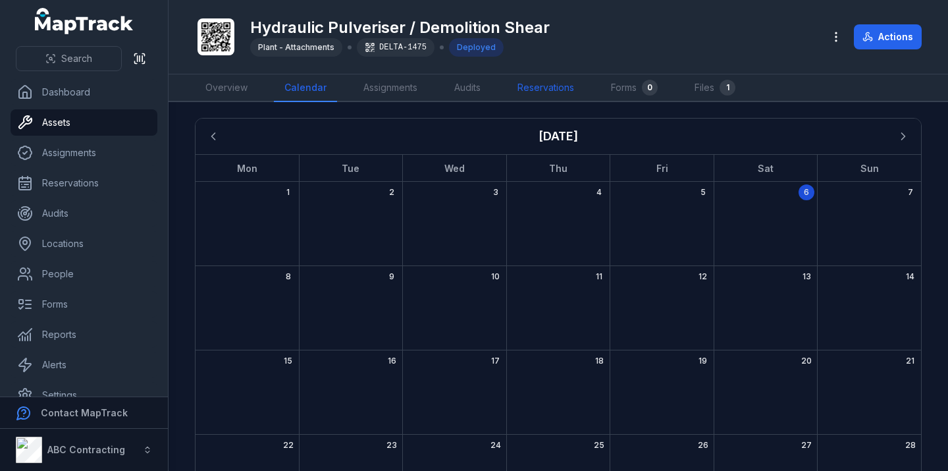
click at [535, 94] on link "Reservations" at bounding box center [546, 88] width 78 height 28
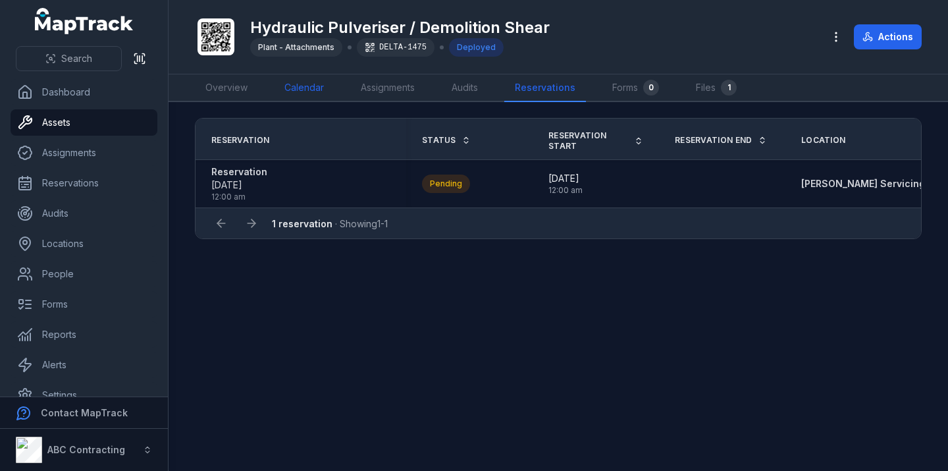
click at [302, 89] on link "Calendar" at bounding box center [304, 88] width 61 height 28
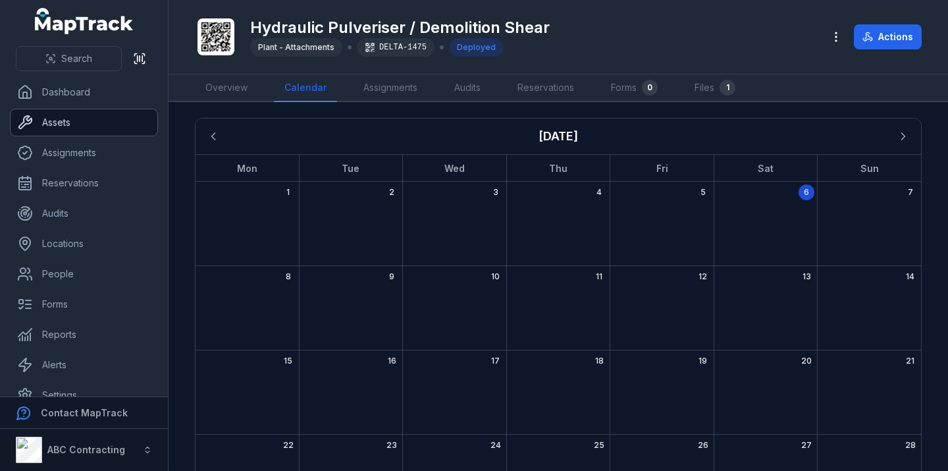
click at [110, 124] on link "Assets" at bounding box center [84, 122] width 147 height 26
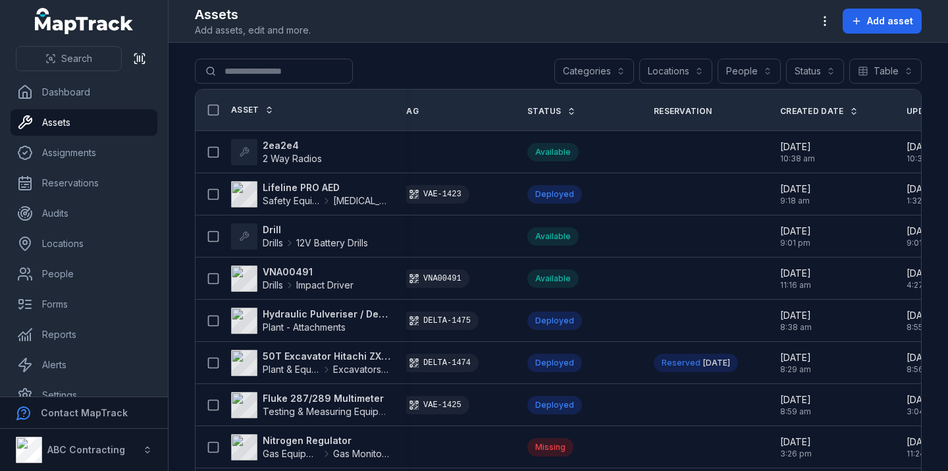
click at [608, 85] on div "Search for assets Categories Locations People Status Table *****" at bounding box center [558, 74] width 727 height 30
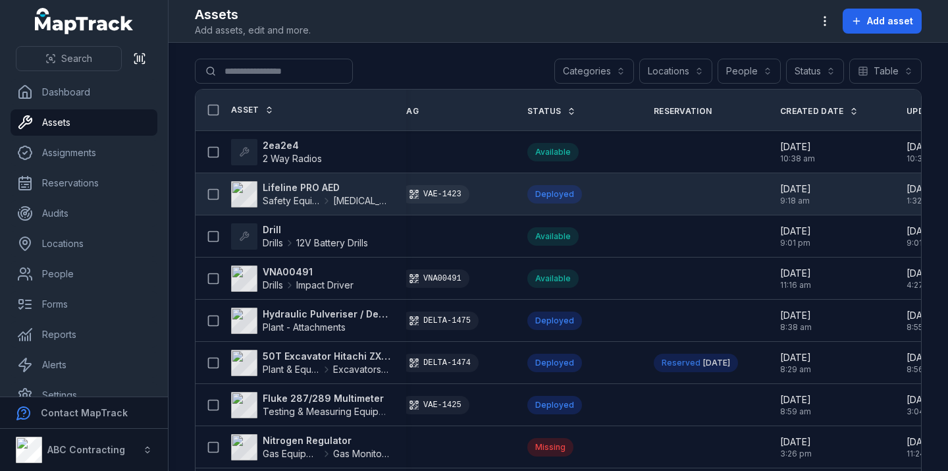
click at [302, 189] on strong "Lifeline PRO AED" at bounding box center [327, 187] width 128 height 13
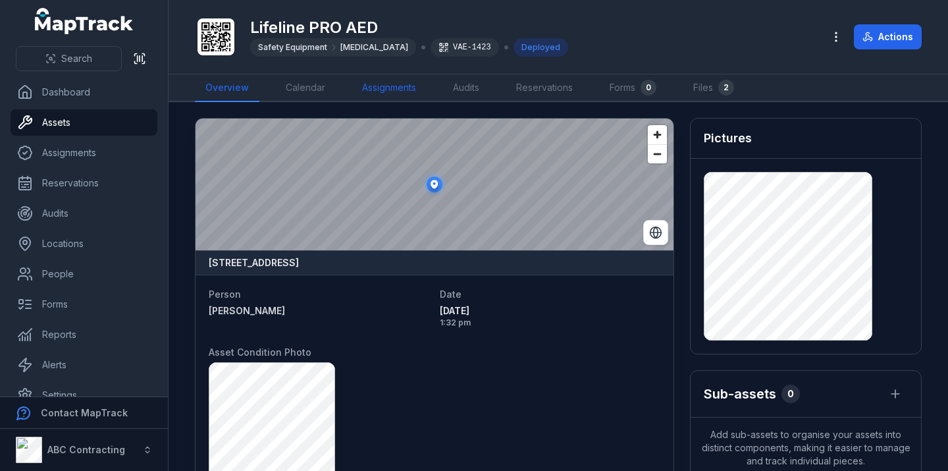
click at [378, 96] on link "Assignments" at bounding box center [389, 88] width 75 height 28
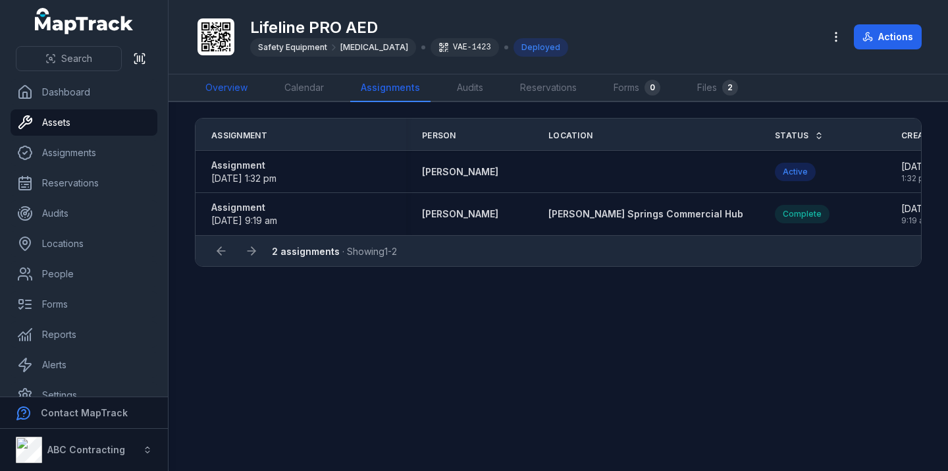
click at [230, 87] on link "Overview" at bounding box center [226, 88] width 63 height 28
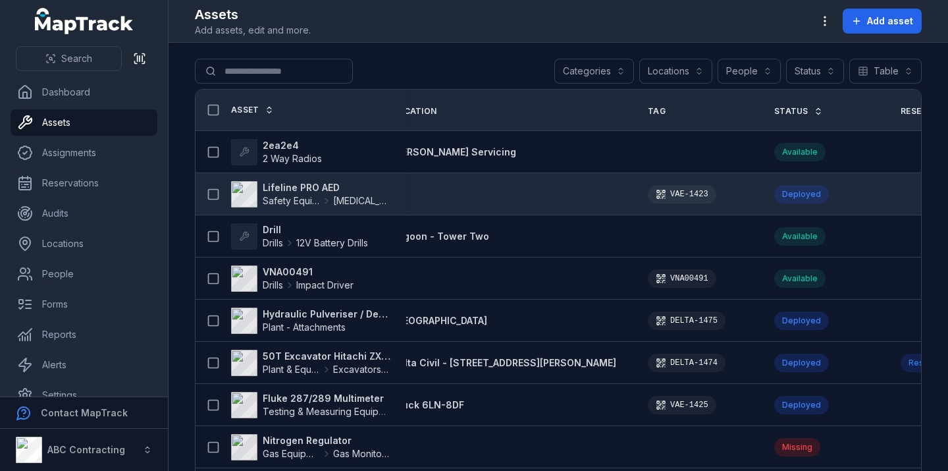
click at [294, 188] on strong "Lifeline PRO AED" at bounding box center [327, 187] width 128 height 13
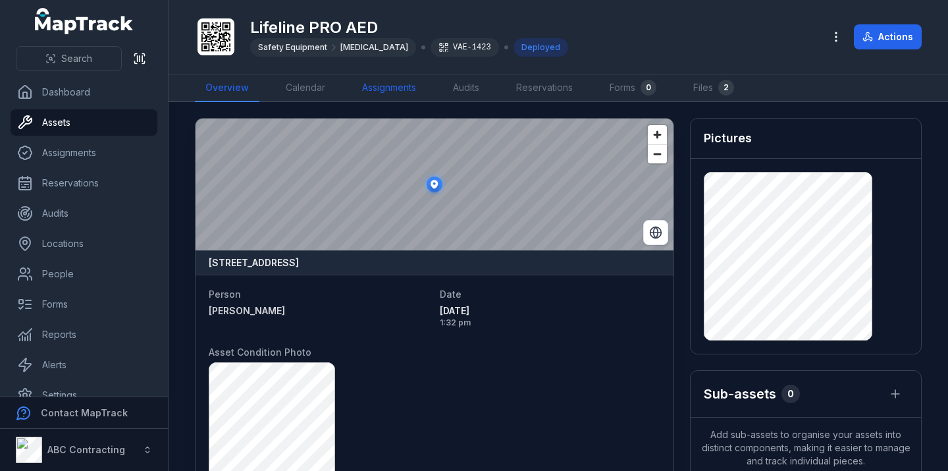
click at [406, 91] on link "Assignments" at bounding box center [389, 88] width 75 height 28
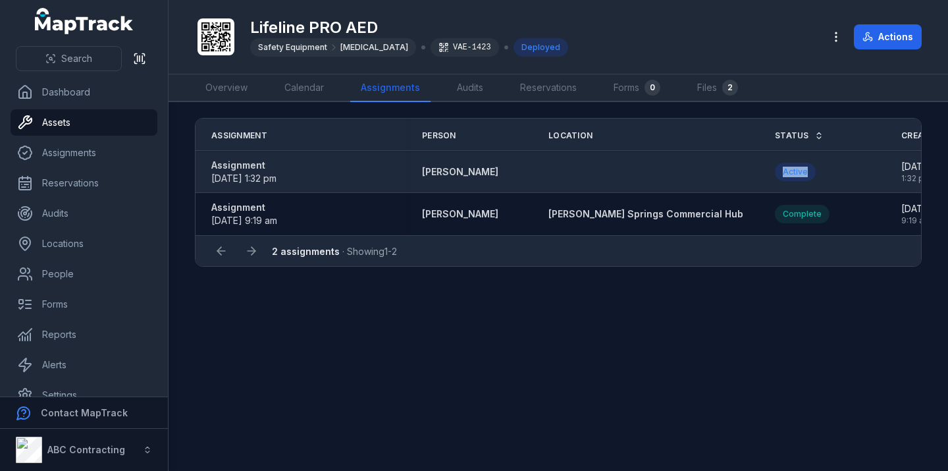
drag, startPoint x: 725, startPoint y: 171, endPoint x: 750, endPoint y: 171, distance: 25.7
click at [775, 171] on div "Active" at bounding box center [795, 172] width 41 height 18
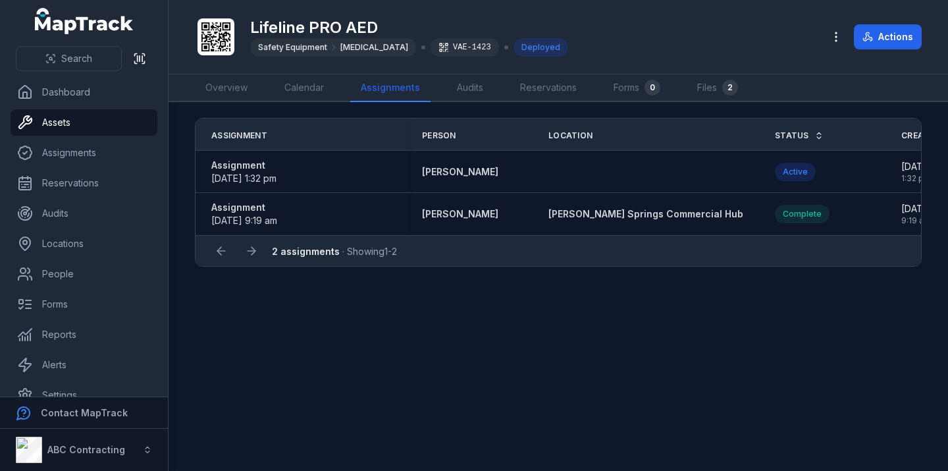
click at [709, 338] on main "Assignment Person Location Status Created Date Updated Date Assignment [DATE] 1…" at bounding box center [559, 286] width 780 height 369
click at [50, 127] on link "Assets" at bounding box center [84, 122] width 147 height 26
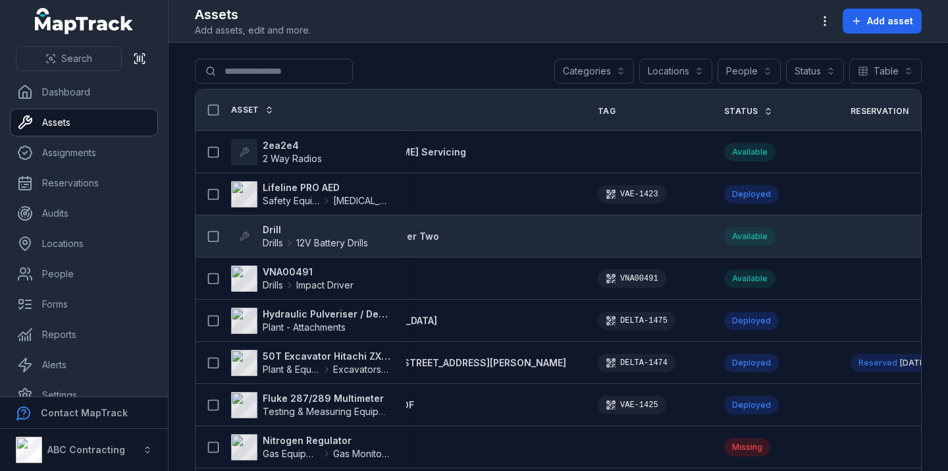
scroll to position [0, 232]
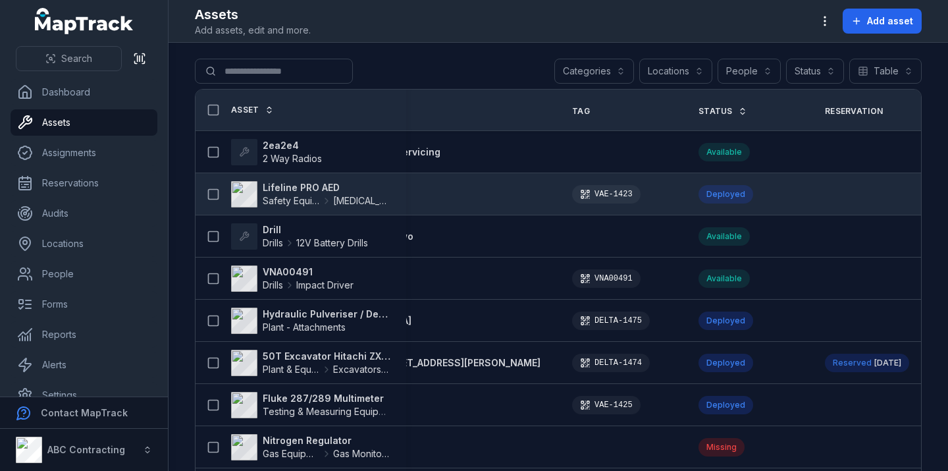
click at [321, 190] on strong "Lifeline PRO AED" at bounding box center [327, 187] width 128 height 13
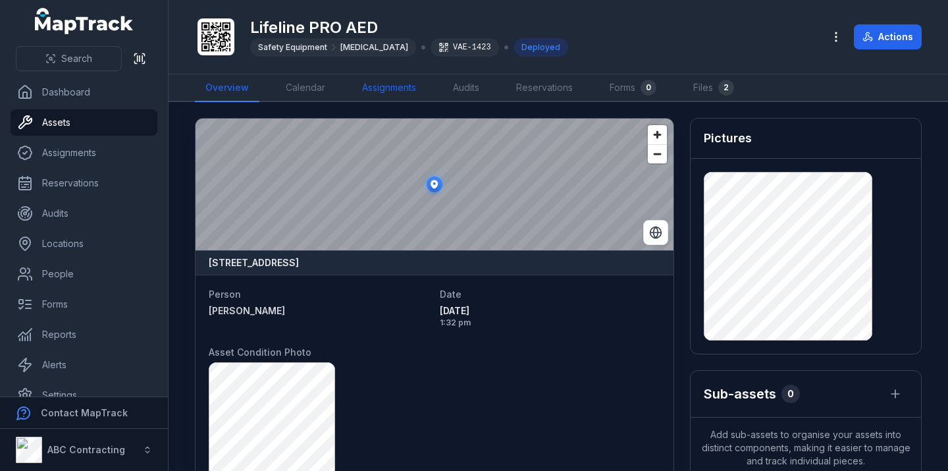
click at [369, 92] on link "Assignments" at bounding box center [389, 88] width 75 height 28
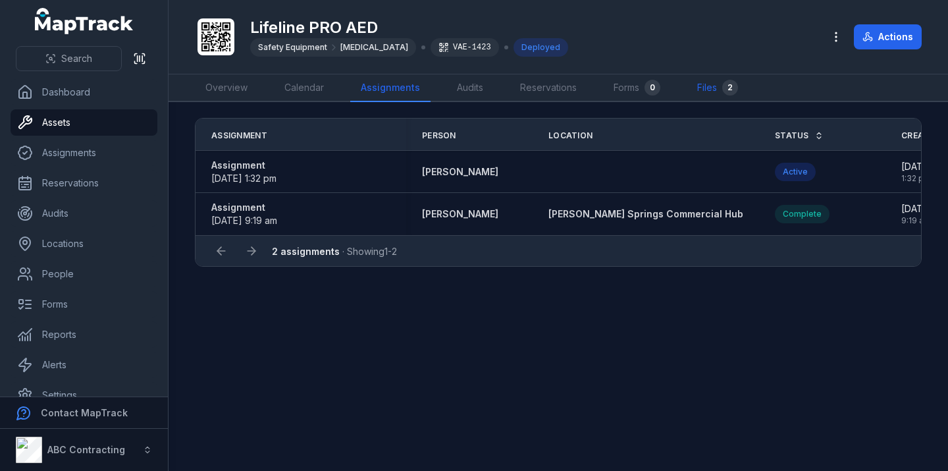
click at [702, 83] on link "Files 2" at bounding box center [718, 88] width 62 height 28
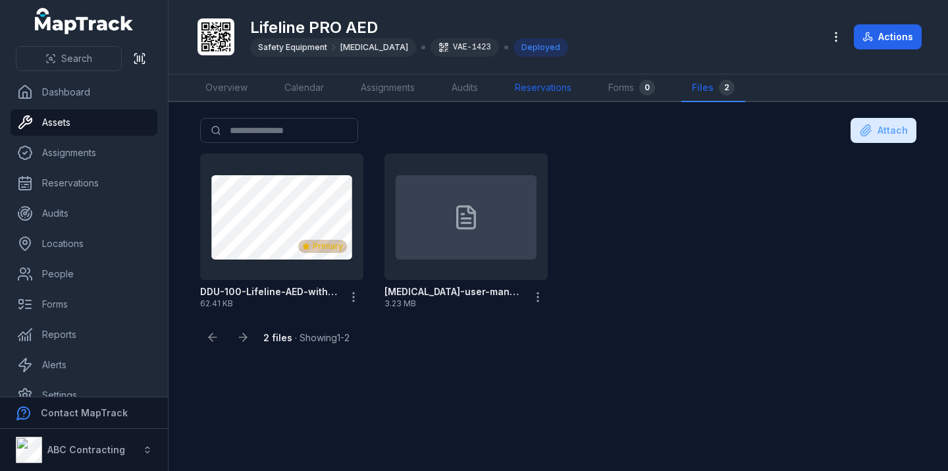
click at [529, 91] on link "Reservations" at bounding box center [544, 88] width 78 height 28
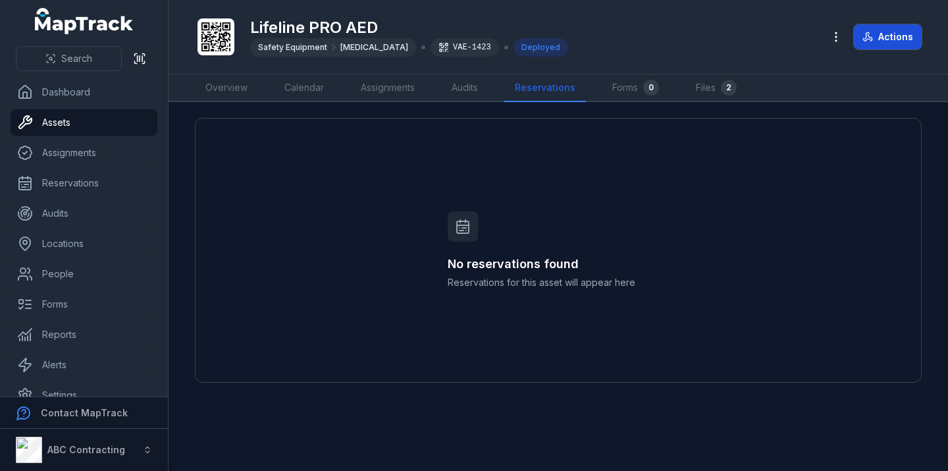
click at [893, 32] on button "Actions" at bounding box center [888, 36] width 68 height 25
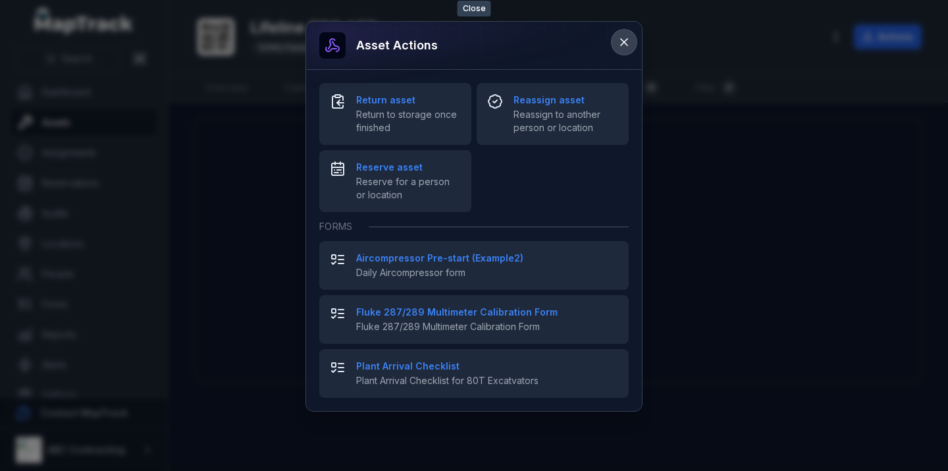
click at [627, 43] on icon at bounding box center [624, 42] width 13 height 13
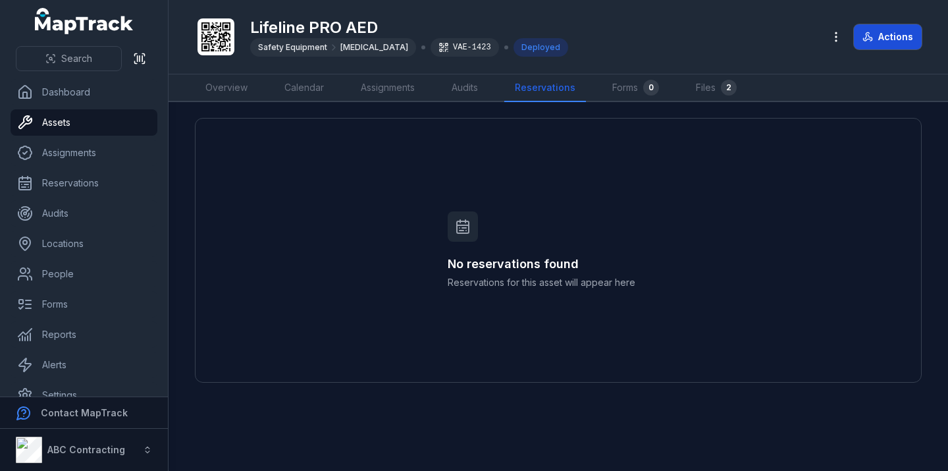
click at [895, 36] on button "Actions" at bounding box center [888, 36] width 68 height 25
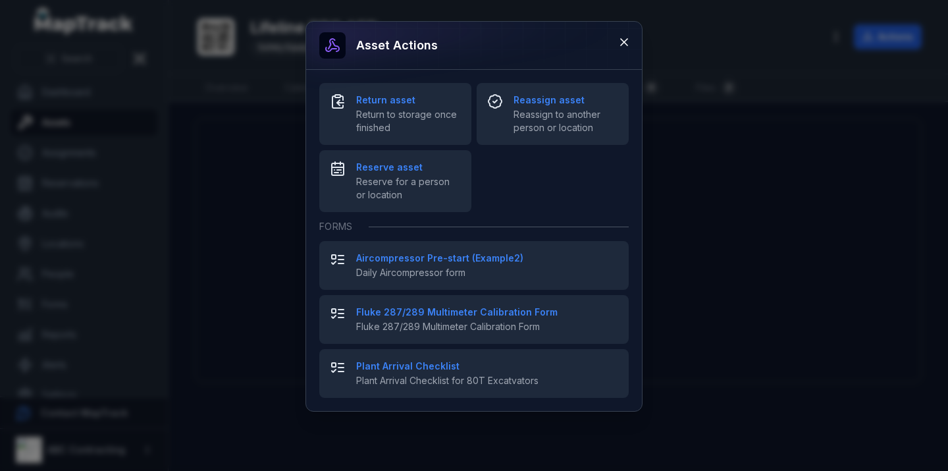
click at [703, 107] on div "Asset actions Return asset Return to storage once finished Reassign asset Reass…" at bounding box center [474, 235] width 948 height 471
click at [623, 45] on icon at bounding box center [624, 42] width 13 height 13
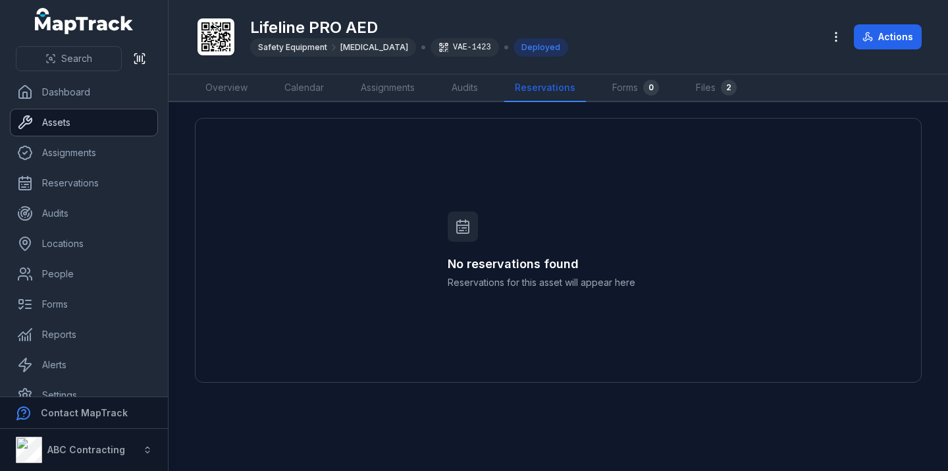
click at [100, 119] on link "Assets" at bounding box center [84, 122] width 147 height 26
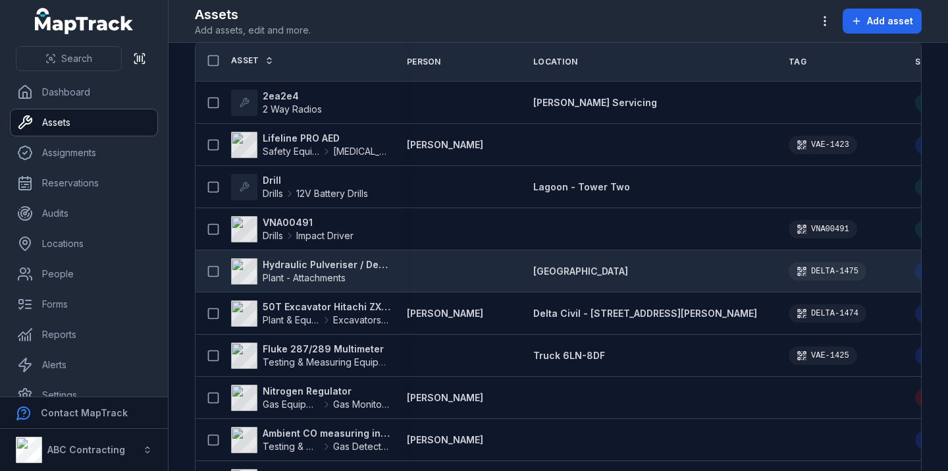
scroll to position [0, 17]
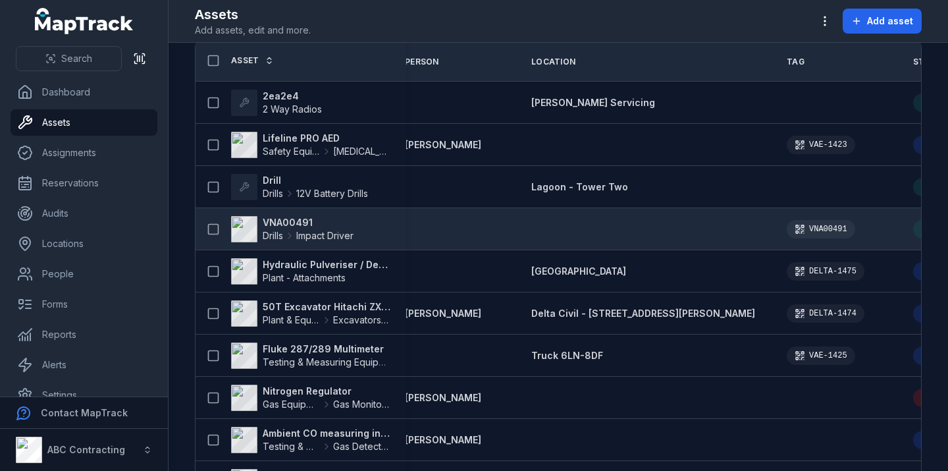
click at [286, 221] on strong "VNA00491" at bounding box center [308, 222] width 91 height 13
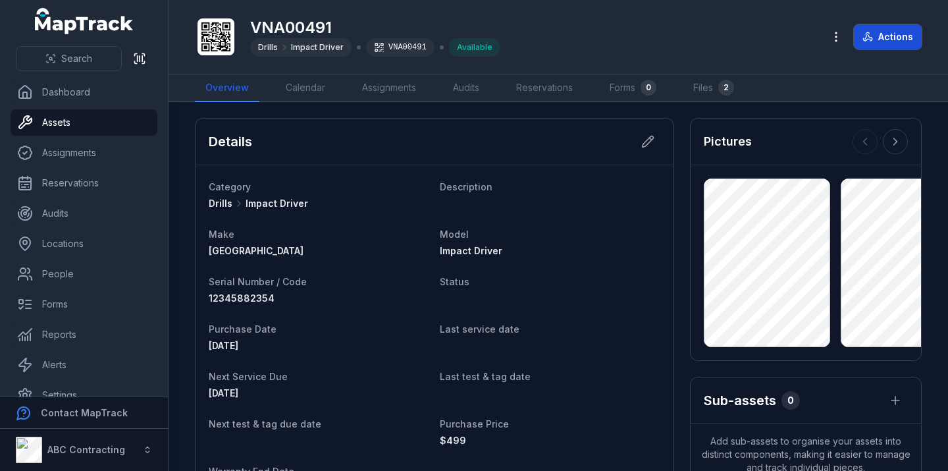
click at [880, 41] on button "Actions" at bounding box center [888, 36] width 68 height 25
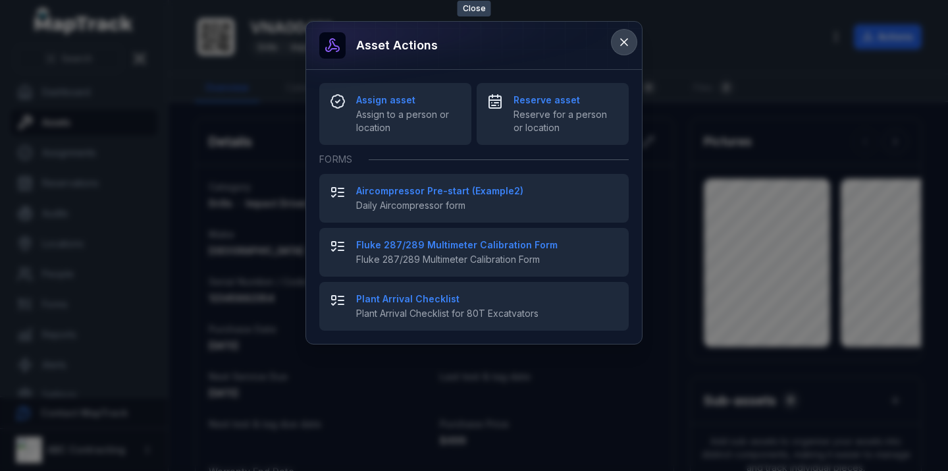
click at [622, 41] on icon at bounding box center [624, 42] width 13 height 13
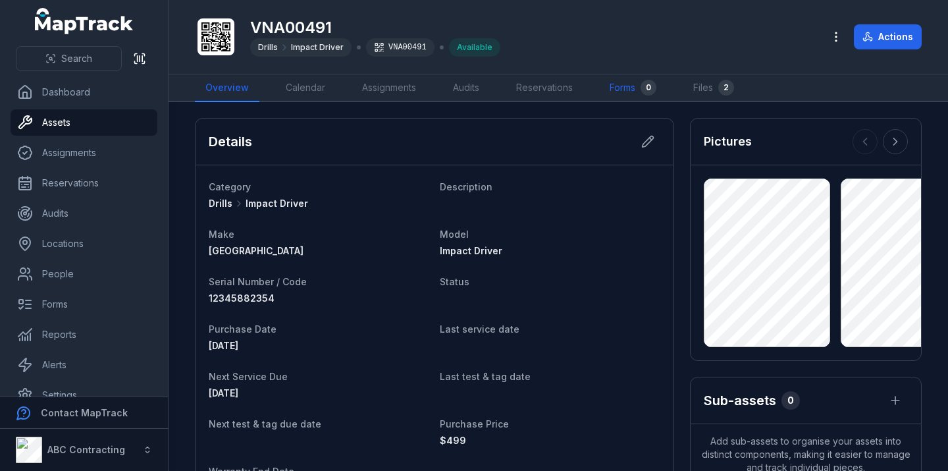
click at [626, 93] on link "Forms 0" at bounding box center [633, 88] width 68 height 28
click at [249, 88] on link "Overview" at bounding box center [227, 88] width 65 height 28
click at [87, 162] on link "Assignments" at bounding box center [84, 153] width 147 height 26
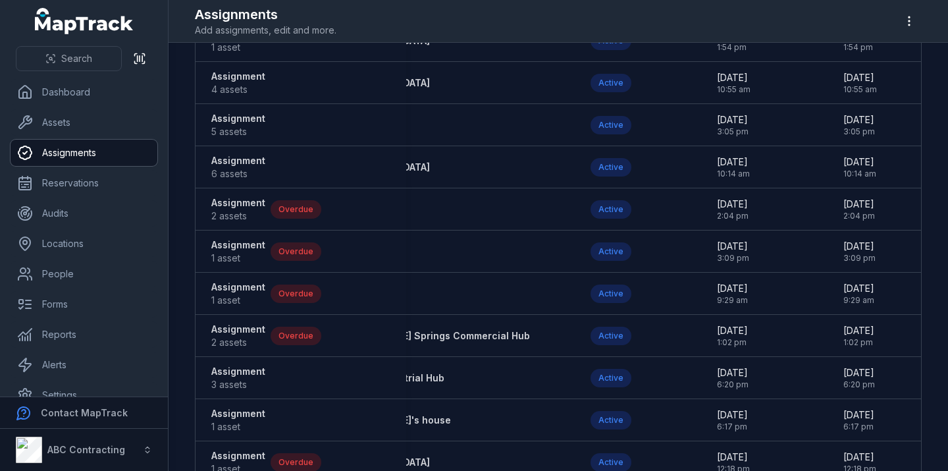
scroll to position [1780, 0]
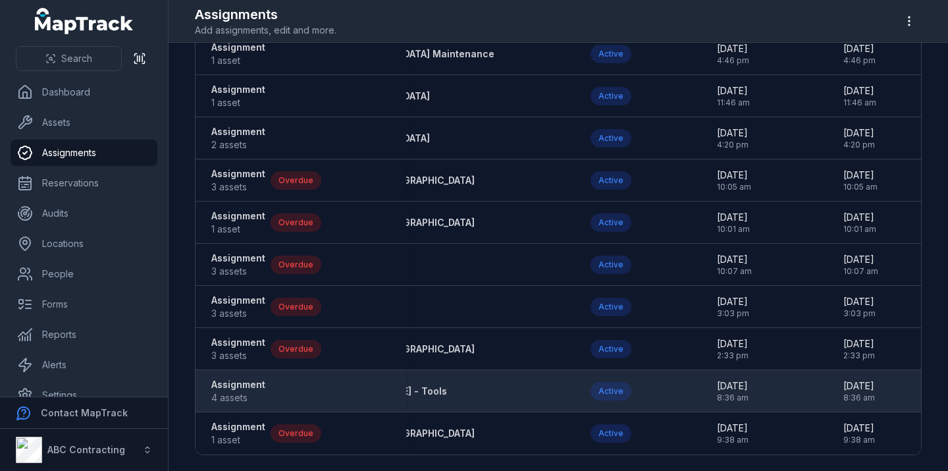
click at [246, 381] on strong "Assignment" at bounding box center [238, 384] width 54 height 13
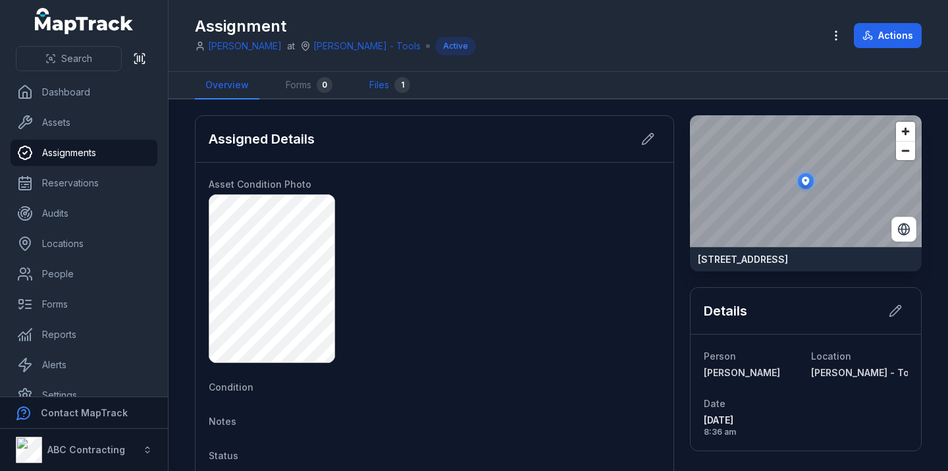
click at [360, 96] on link "Files 1" at bounding box center [390, 86] width 62 height 28
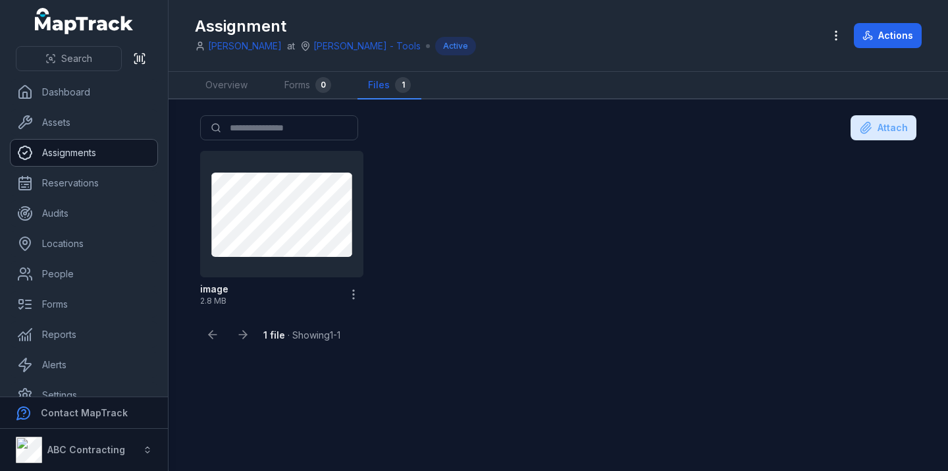
click at [107, 157] on link "Assignments" at bounding box center [84, 153] width 147 height 26
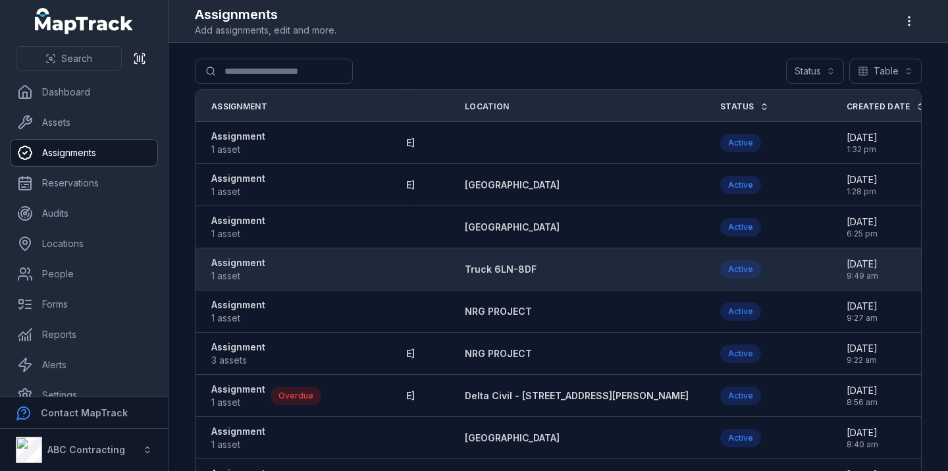
scroll to position [0, 213]
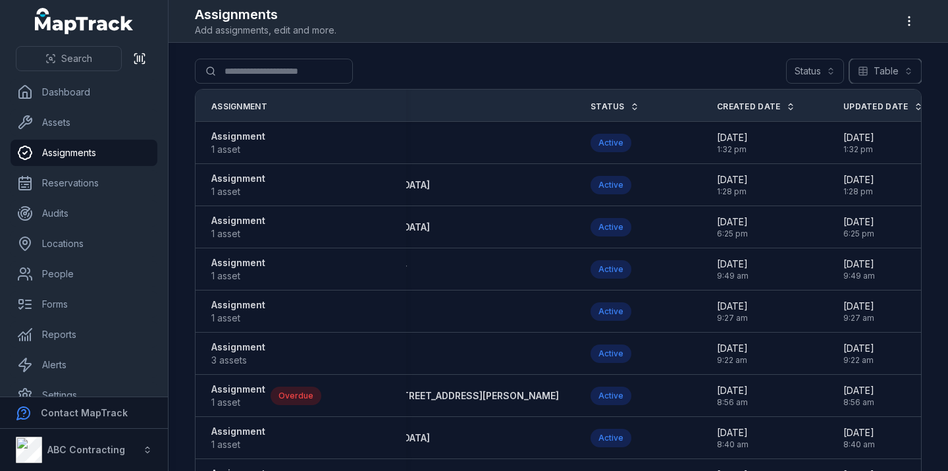
click at [883, 70] on button "Table *****" at bounding box center [886, 71] width 72 height 25
click at [876, 138] on div "Calendar" at bounding box center [879, 129] width 83 height 24
